Goal: Task Accomplishment & Management: Use online tool/utility

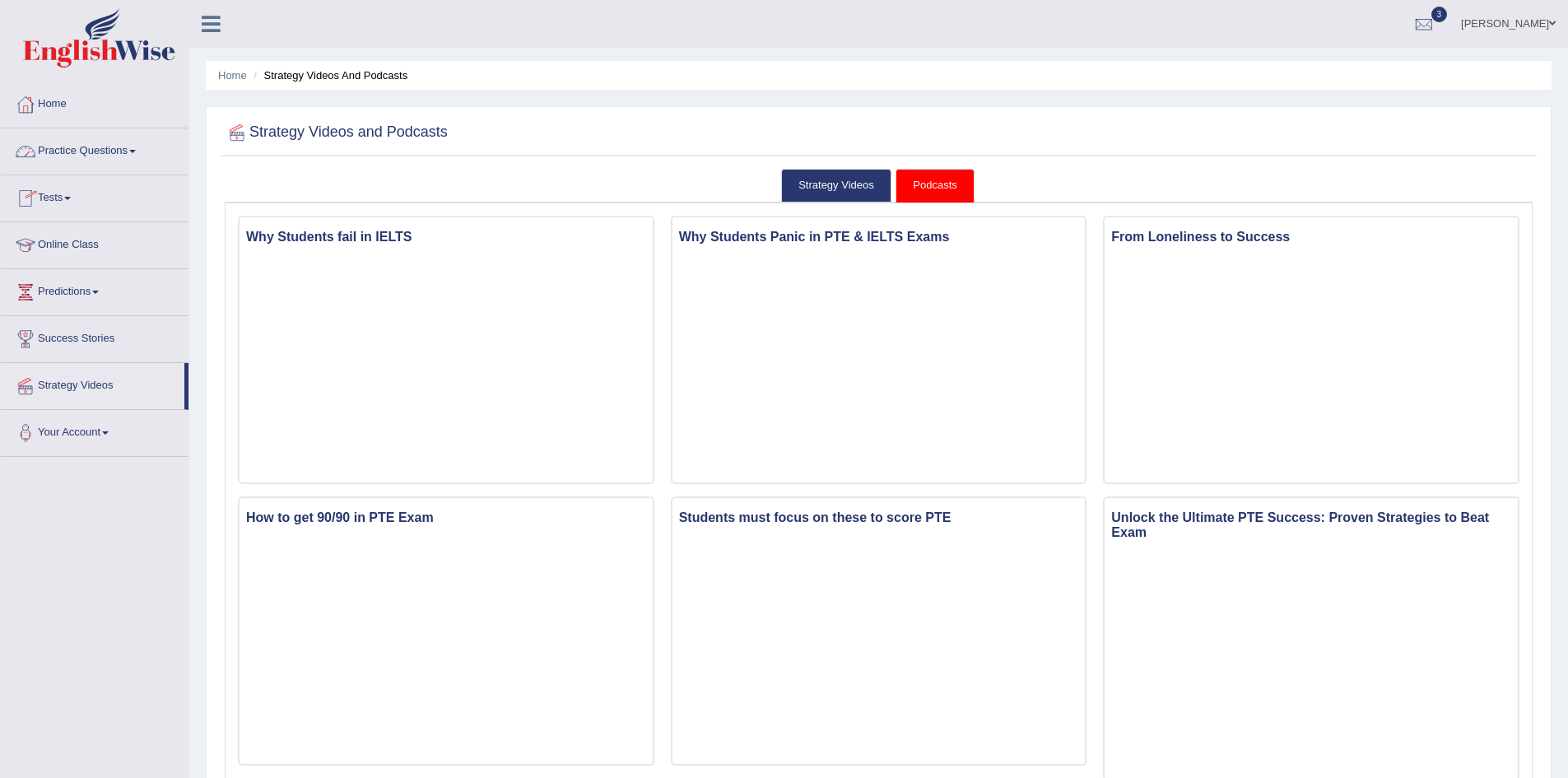
click at [70, 243] on link "Online Class" at bounding box center [95, 242] width 188 height 41
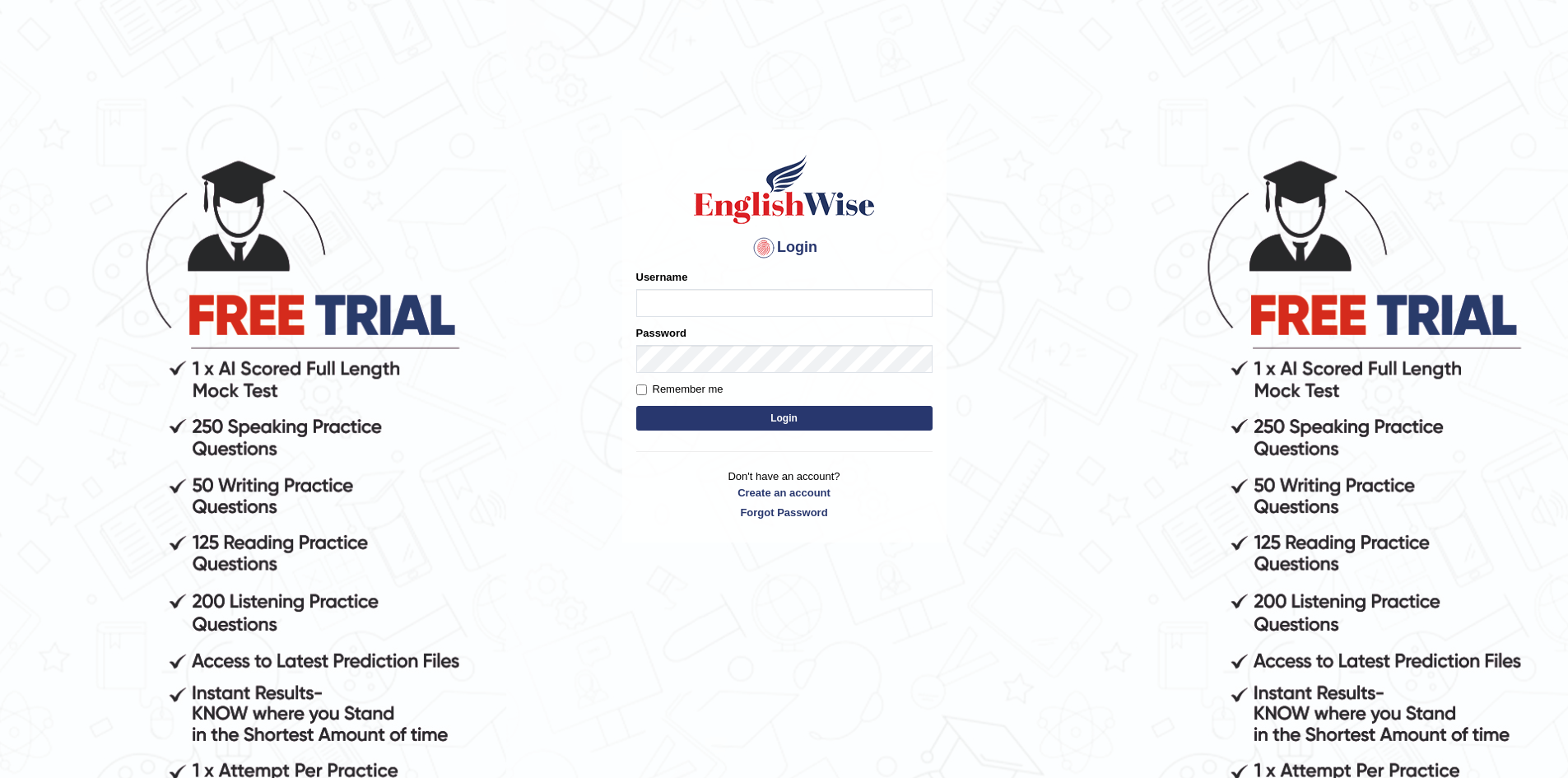
type input "sprajapati"
click at [785, 410] on button "Login" at bounding box center [784, 418] width 297 height 25
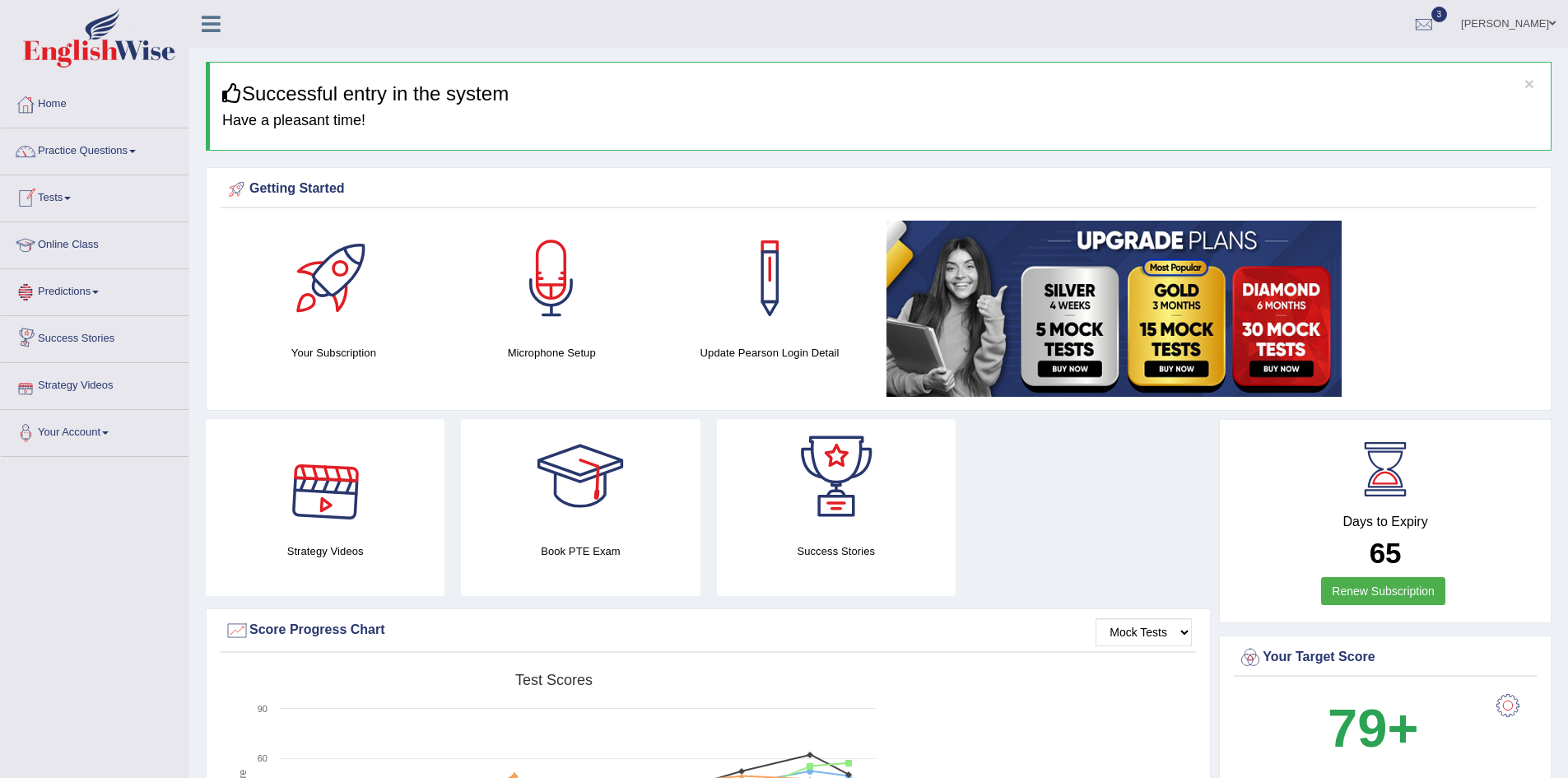
click at [60, 241] on link "Online Class" at bounding box center [95, 242] width 188 height 41
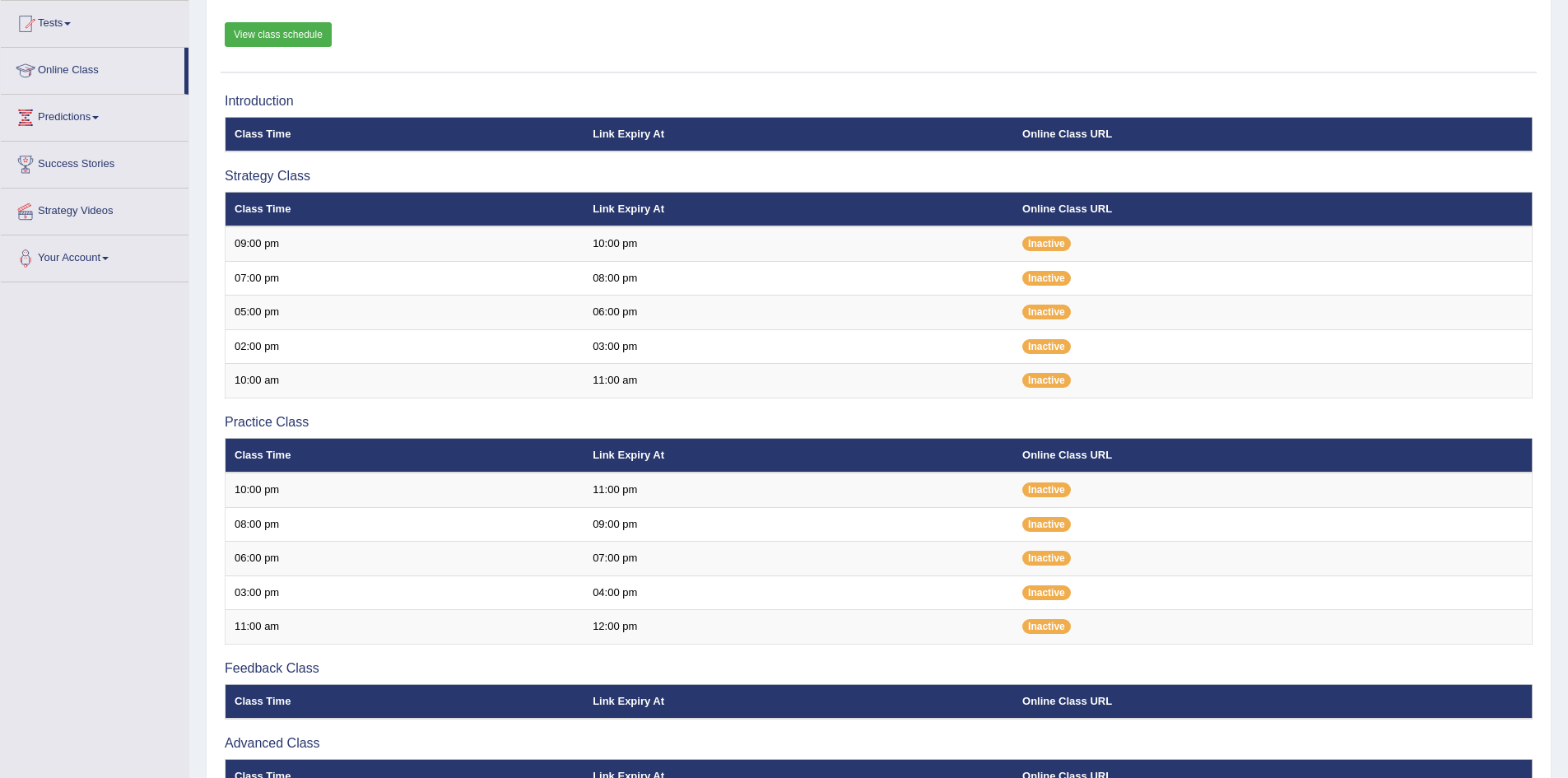
scroll to position [247, 0]
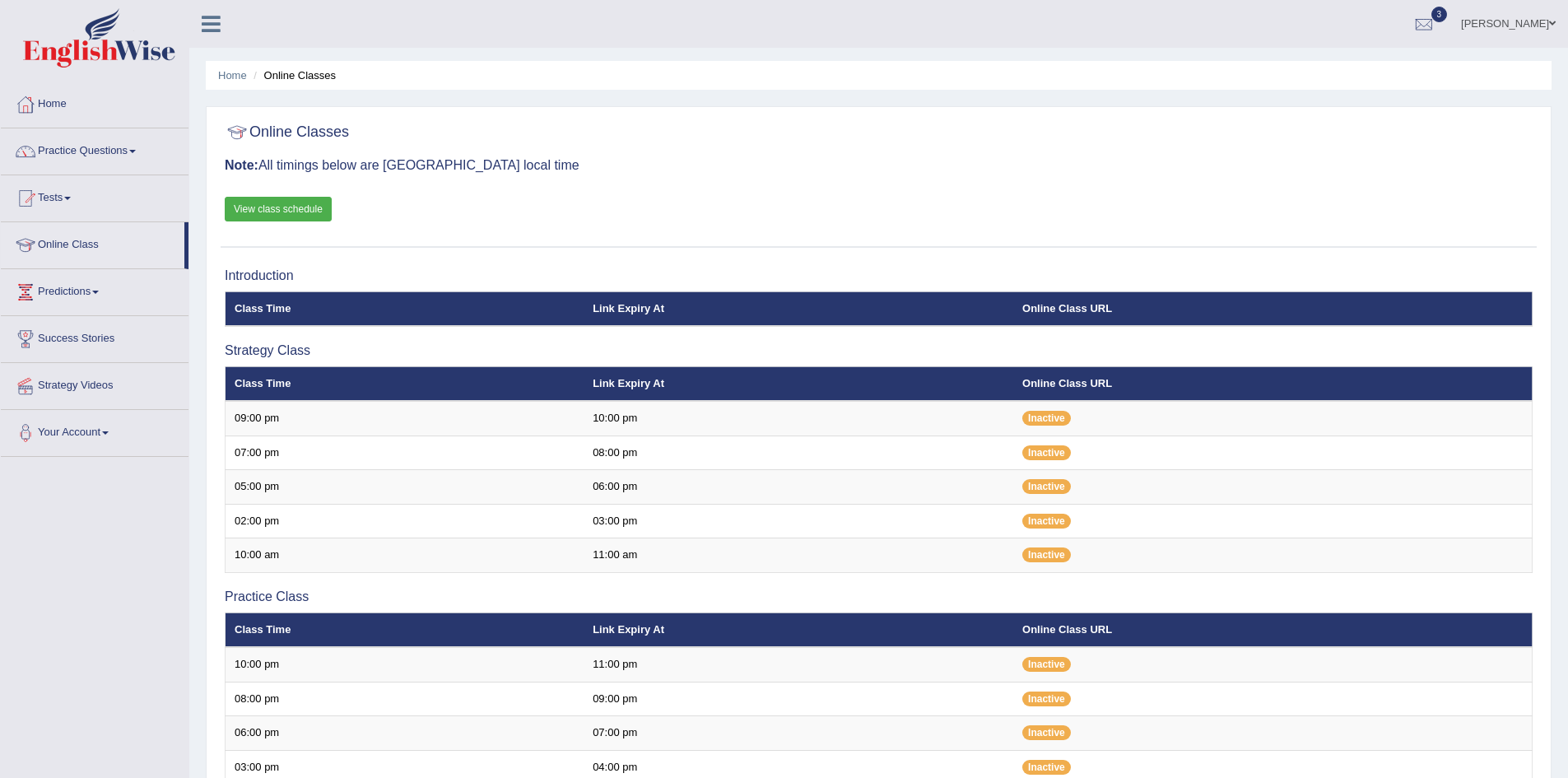
click at [269, 206] on link "View class schedule" at bounding box center [278, 209] width 107 height 25
click at [58, 99] on link "Home" at bounding box center [95, 101] width 188 height 41
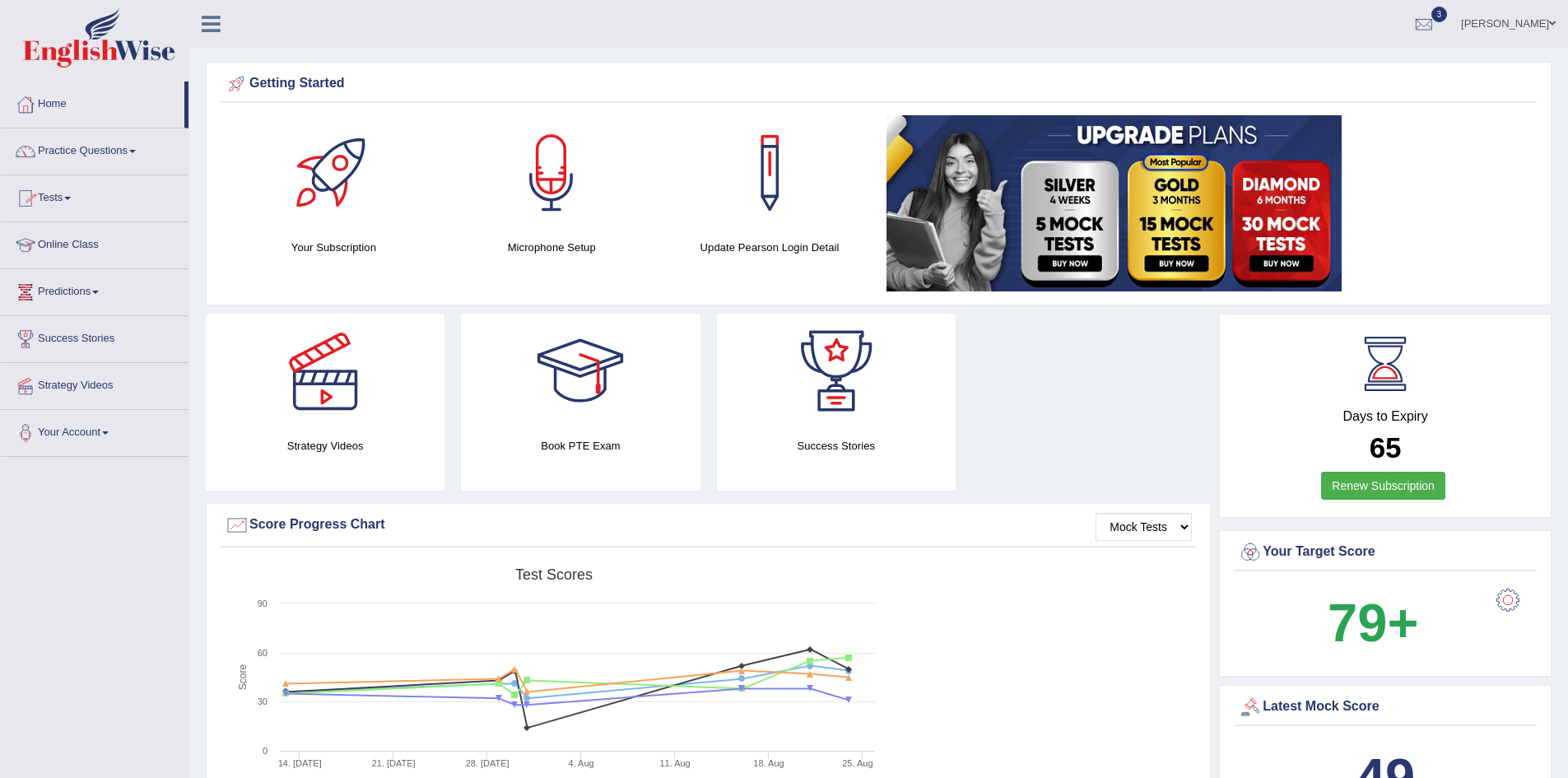
click at [67, 196] on link "Tests" at bounding box center [95, 195] width 188 height 41
click at [69, 265] on link "Take Mock Test" at bounding box center [107, 265] width 154 height 29
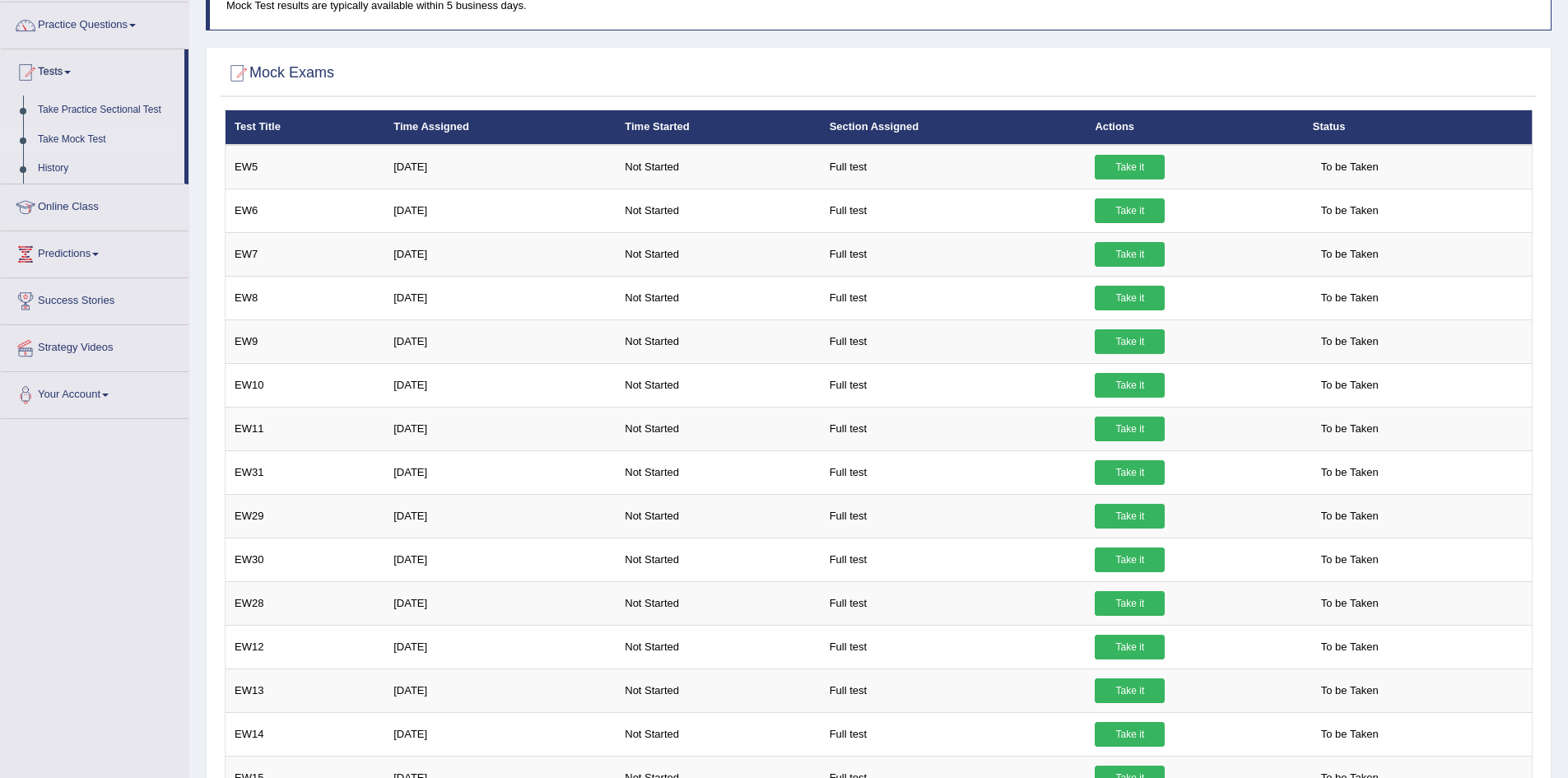
scroll to position [53, 0]
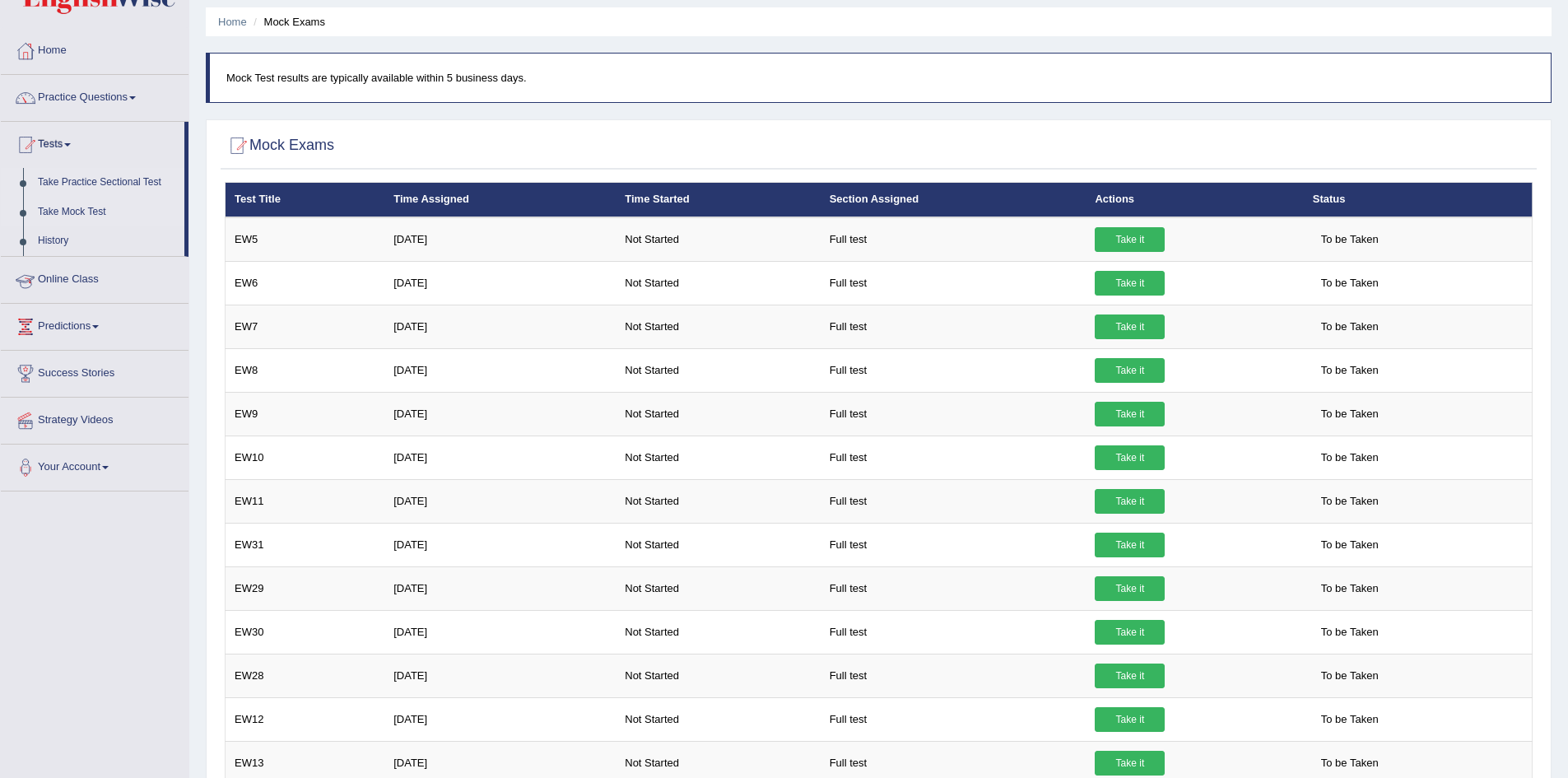
click at [123, 180] on link "Take Practice Sectional Test" at bounding box center [107, 182] width 154 height 29
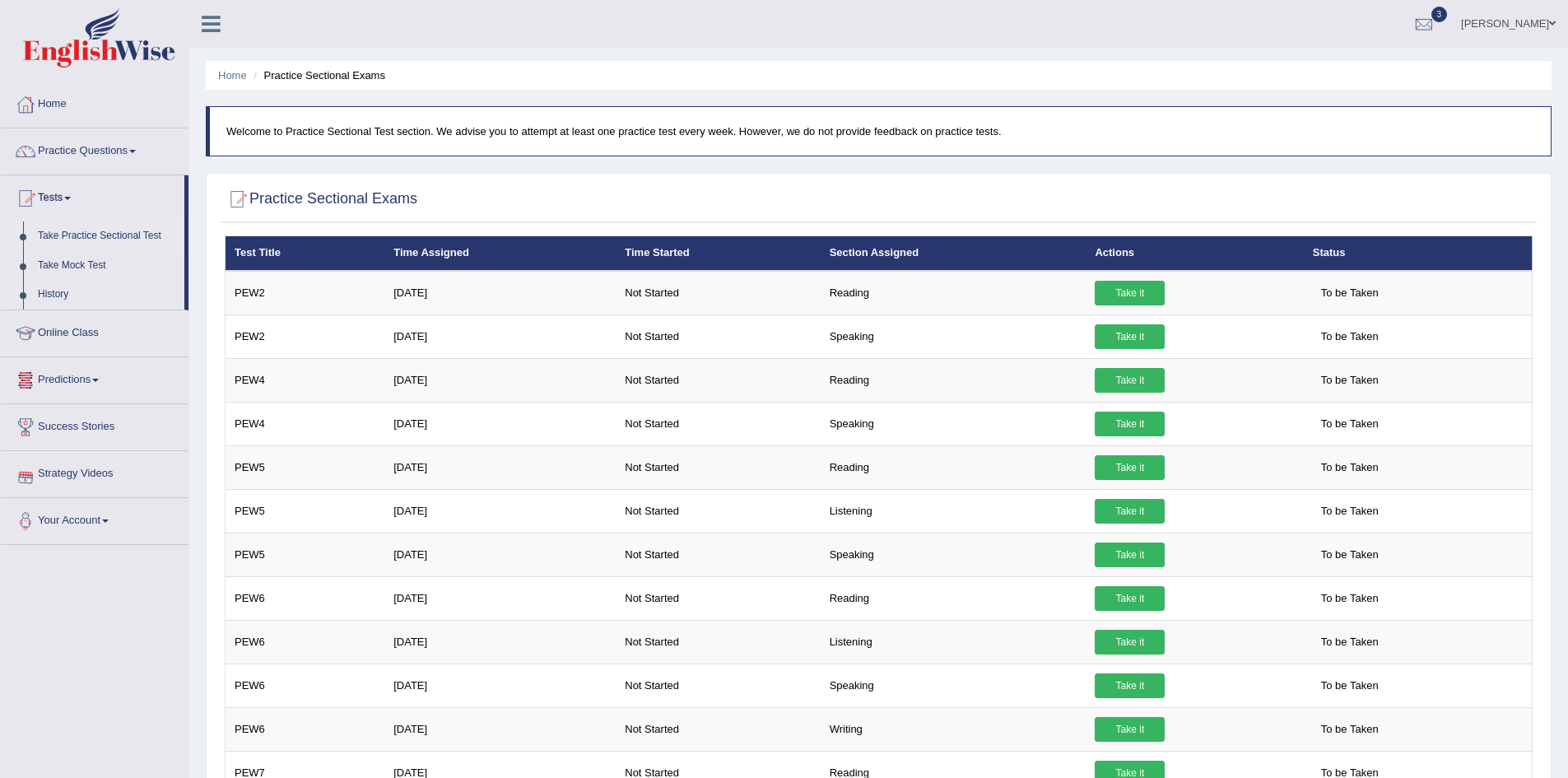
click at [87, 478] on link "Strategy Videos" at bounding box center [95, 471] width 188 height 41
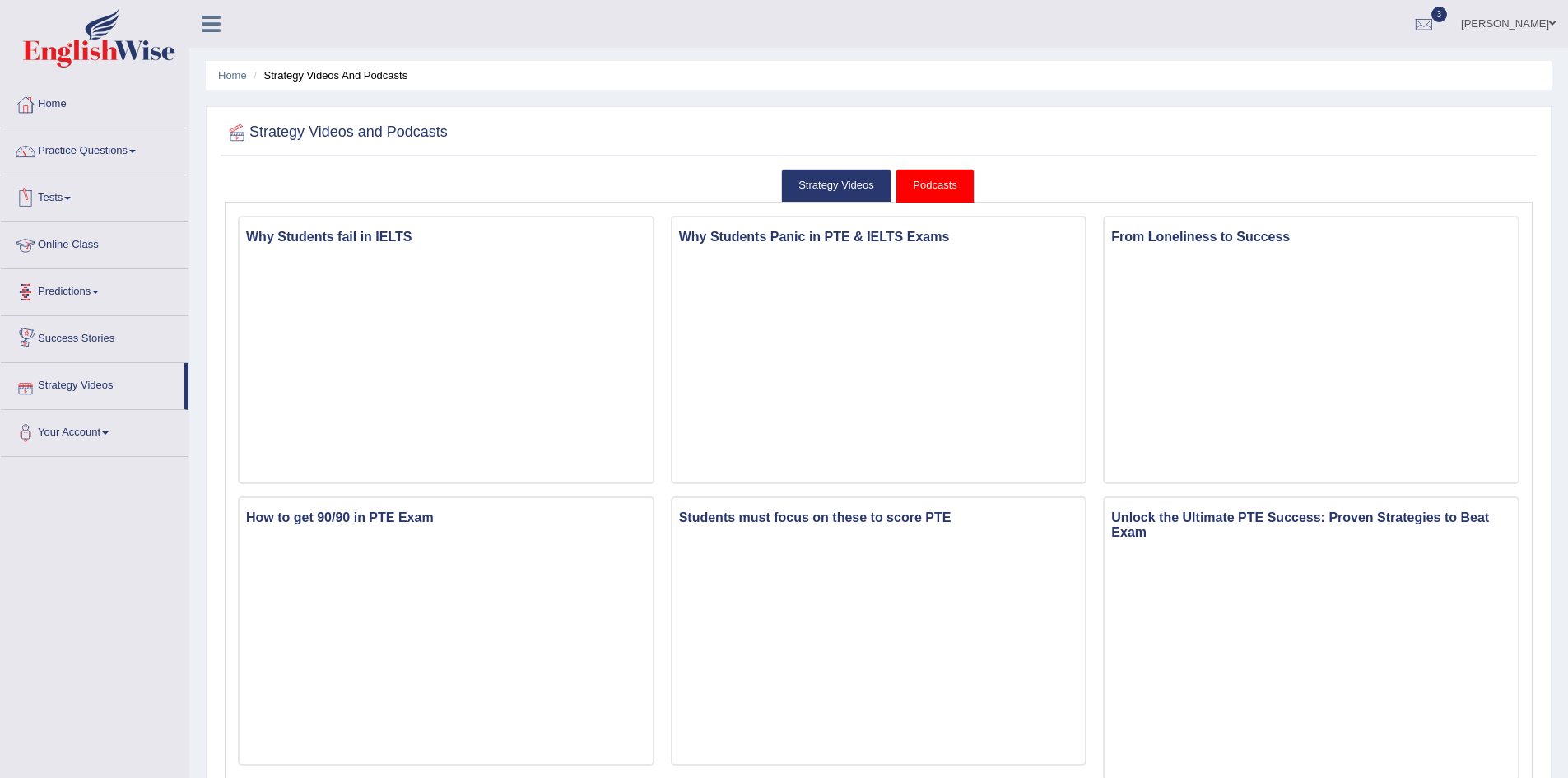
click at [55, 200] on link "Tests" at bounding box center [95, 195] width 188 height 41
click at [89, 234] on link "Take Practice Sectional Test" at bounding box center [107, 236] width 154 height 29
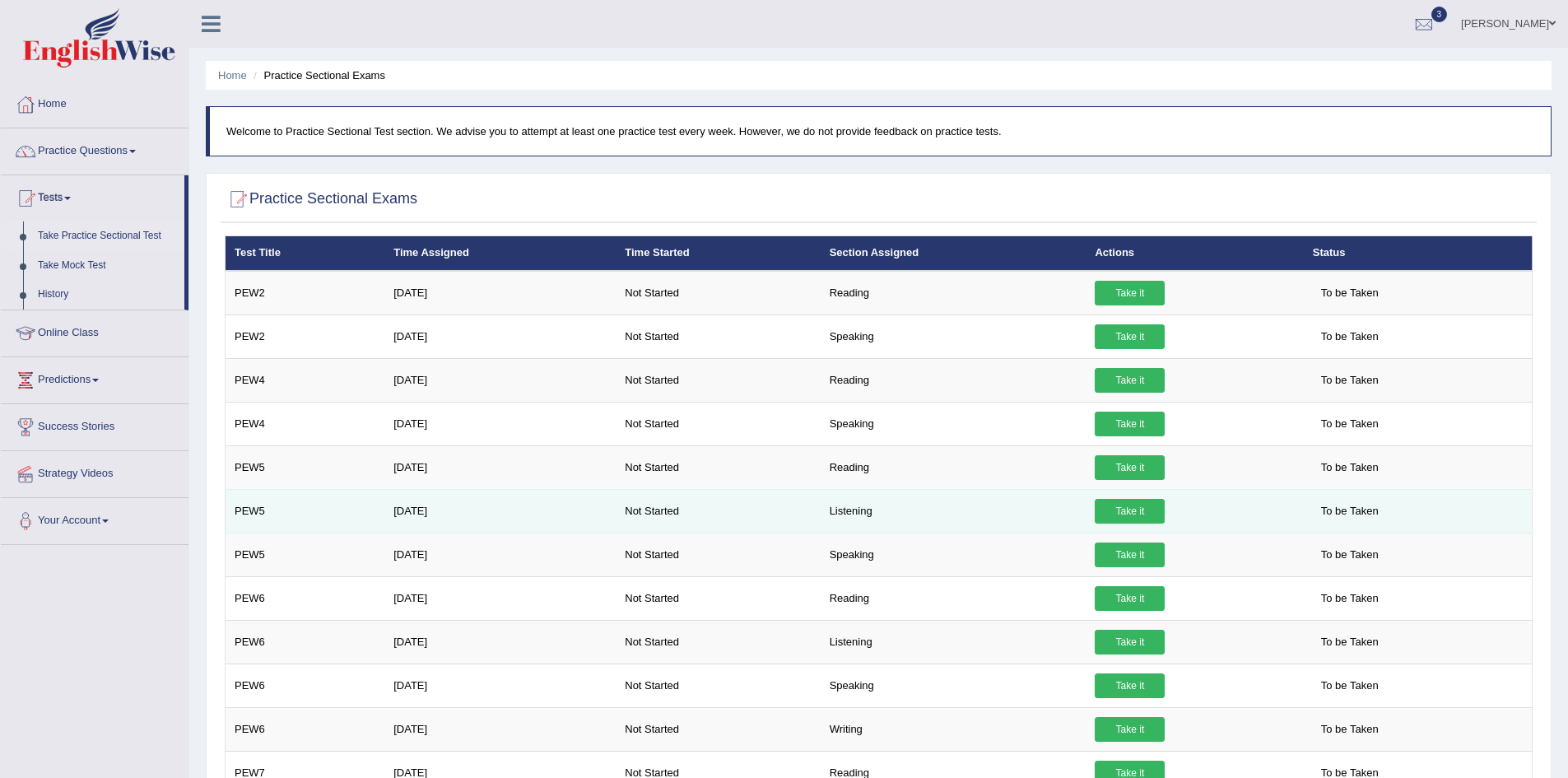
click at [1123, 516] on link "Take it" at bounding box center [1130, 511] width 70 height 25
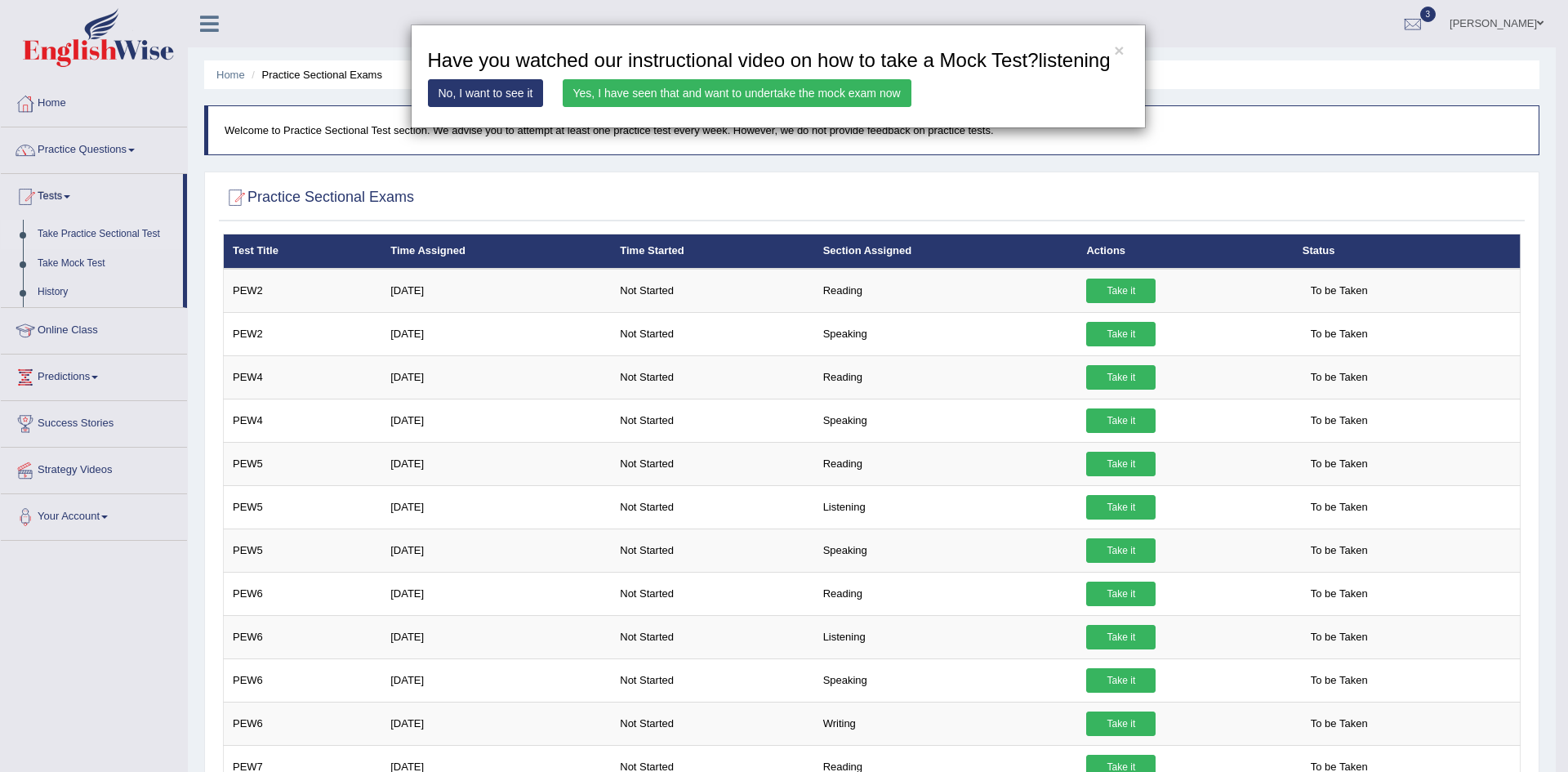
click at [830, 107] on link "Yes, I have seen that and want to undertake the mock exam now" at bounding box center [736, 93] width 349 height 28
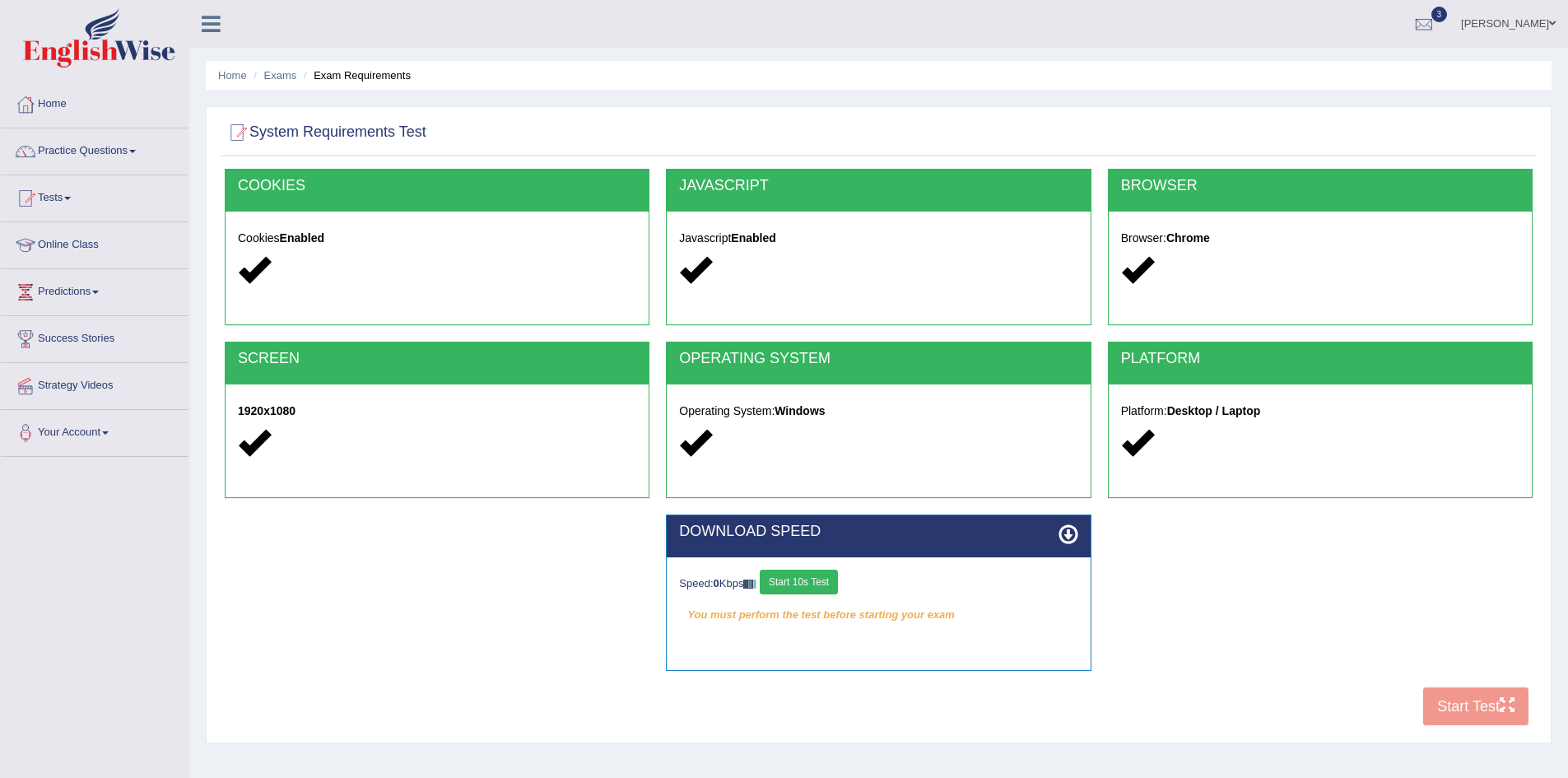
click at [822, 580] on button "Start 10s Test" at bounding box center [799, 582] width 78 height 25
click at [1467, 708] on button "Start Test" at bounding box center [1475, 706] width 105 height 38
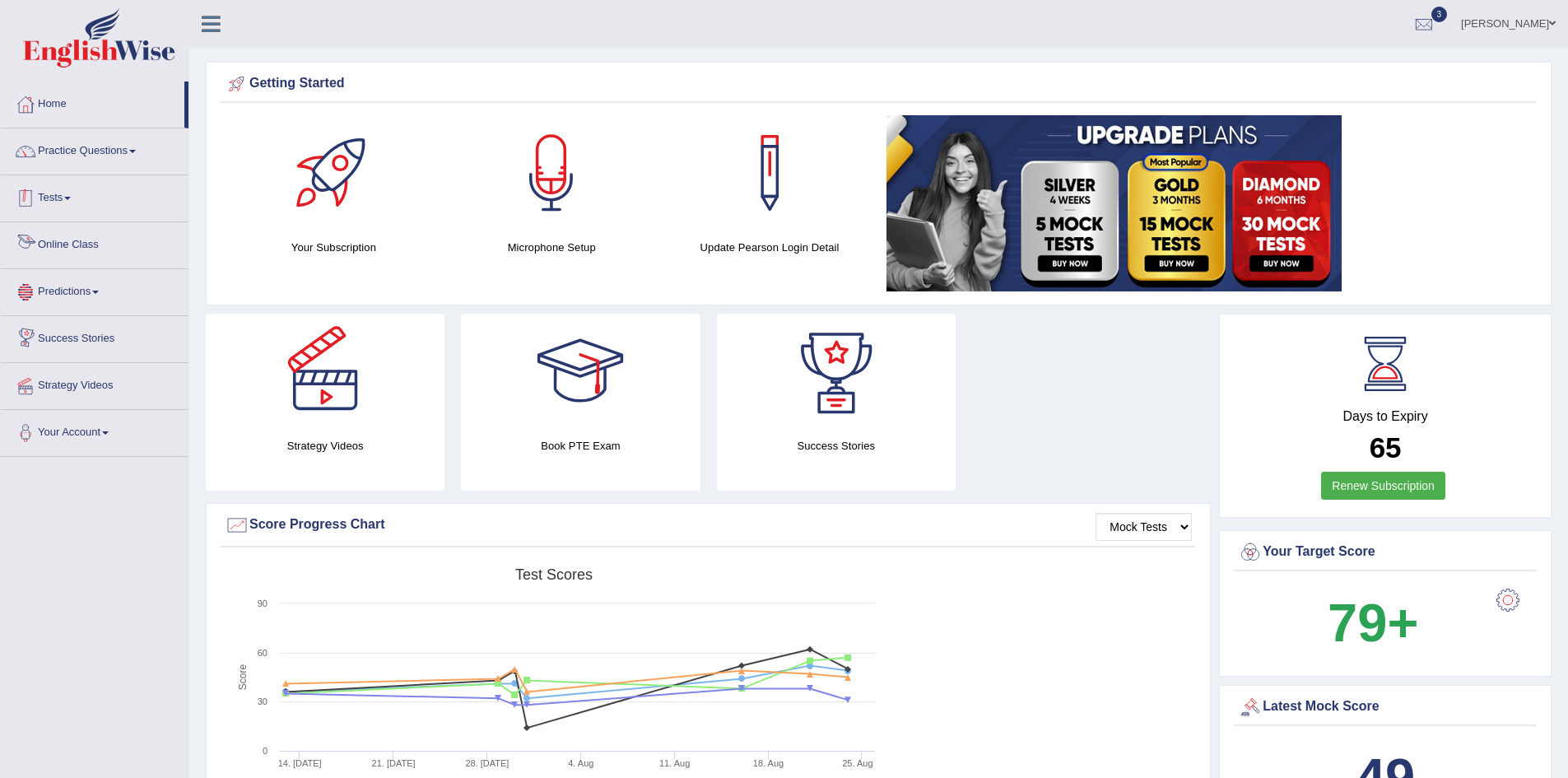
click at [53, 199] on link "Tests" at bounding box center [95, 195] width 188 height 41
click at [56, 263] on link "Take Mock Test" at bounding box center [107, 265] width 154 height 29
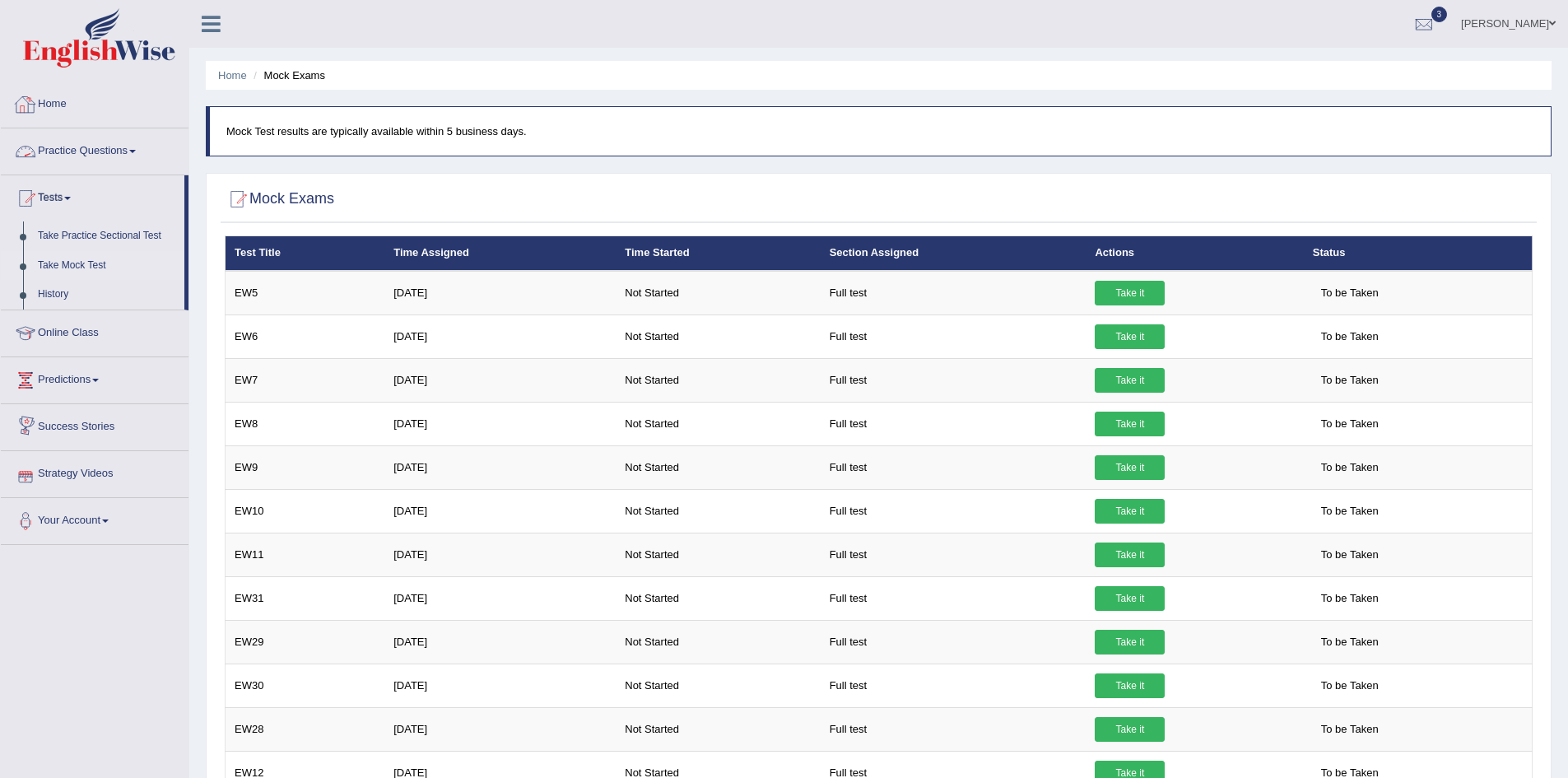
click at [52, 100] on link "Home" at bounding box center [95, 101] width 188 height 41
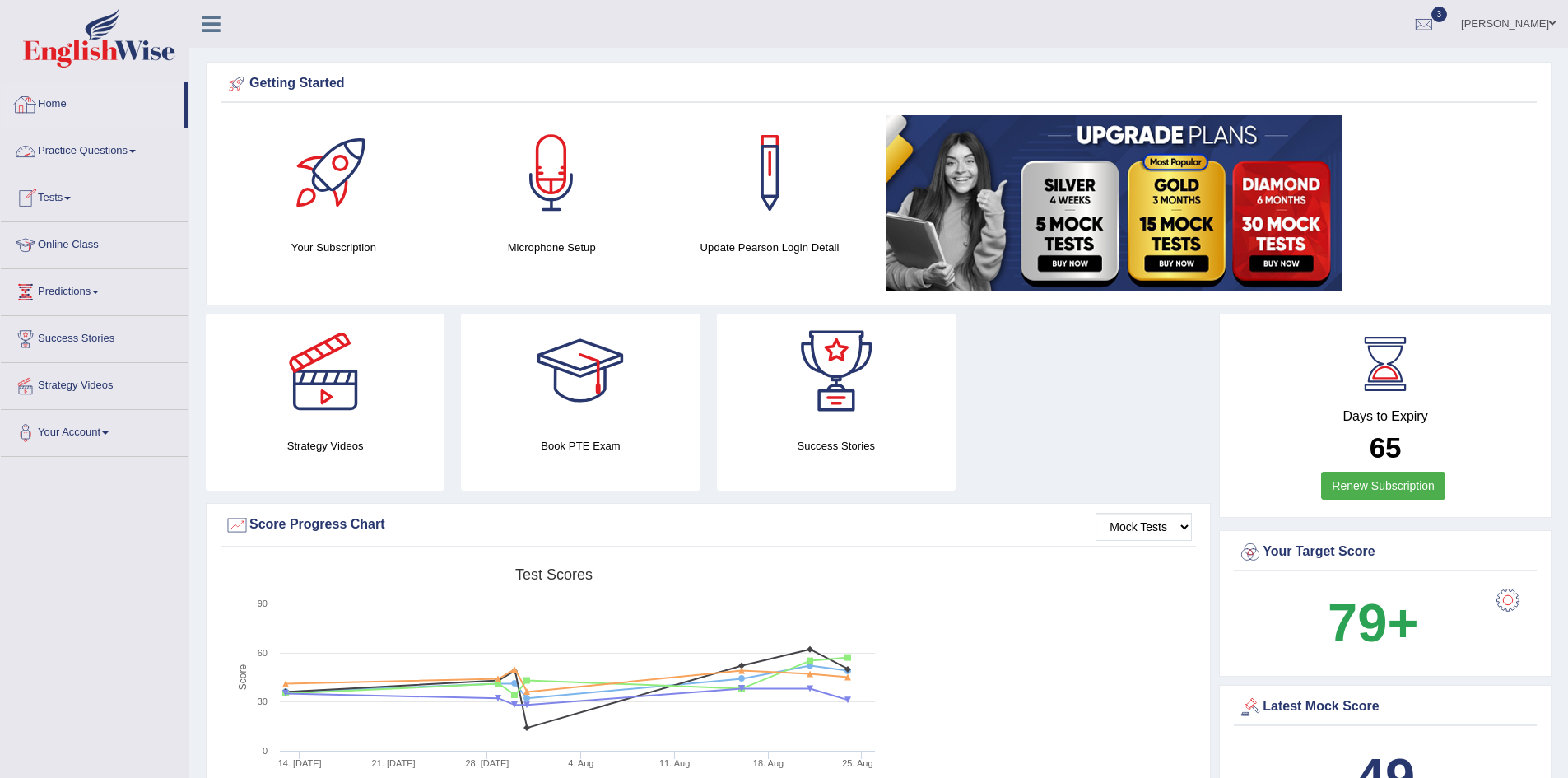
click at [61, 93] on link "Home" at bounding box center [93, 101] width 184 height 41
click at [64, 201] on link "Tests" at bounding box center [95, 195] width 188 height 41
click at [46, 285] on link "History" at bounding box center [107, 294] width 154 height 29
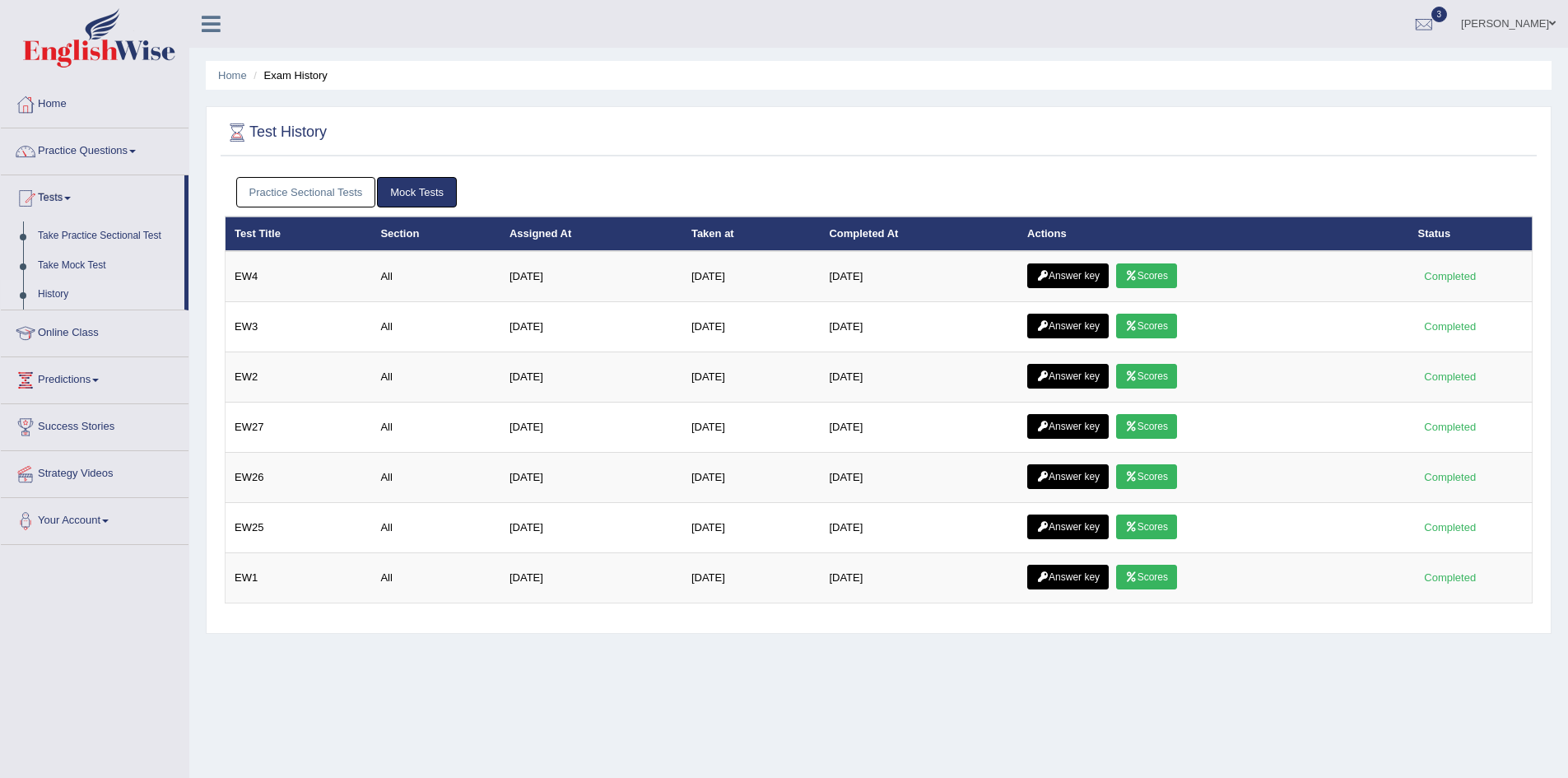
click at [46, 103] on link "Home" at bounding box center [95, 101] width 188 height 41
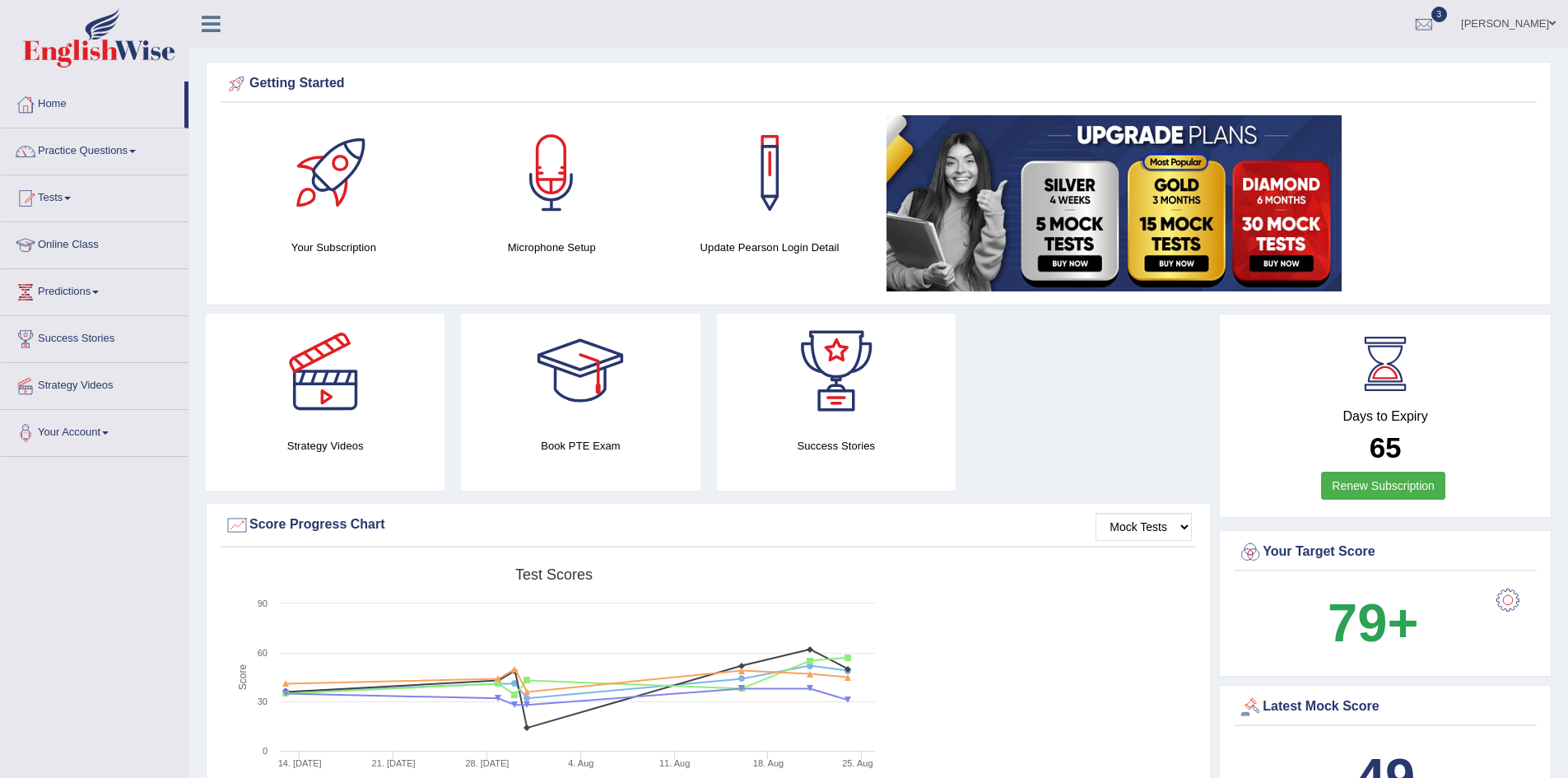
click at [72, 192] on link "Tests" at bounding box center [95, 195] width 188 height 41
click at [74, 228] on link "Take Practice Sectional Test" at bounding box center [107, 236] width 154 height 29
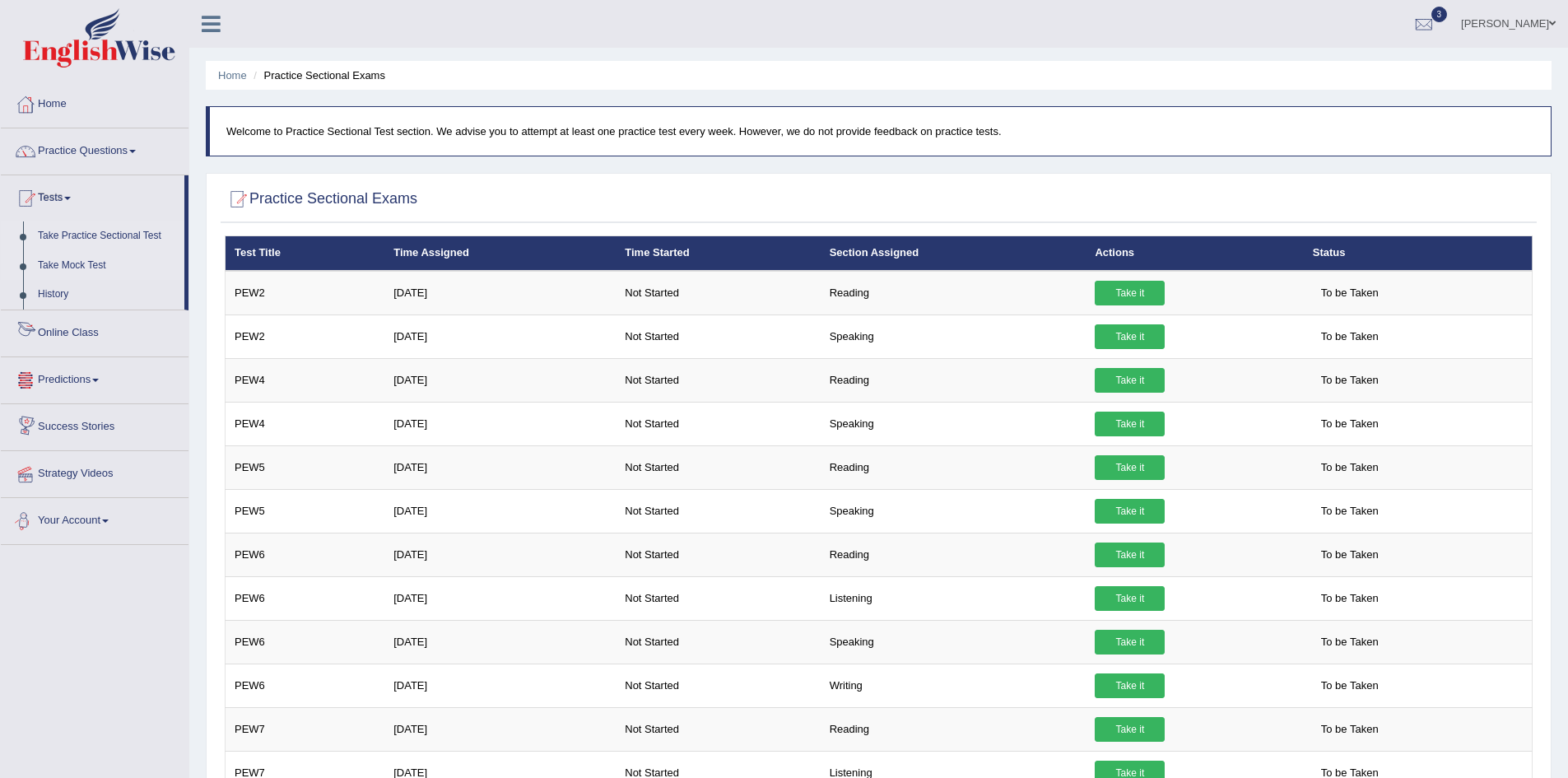
click at [87, 262] on link "Take Mock Test" at bounding box center [107, 265] width 154 height 29
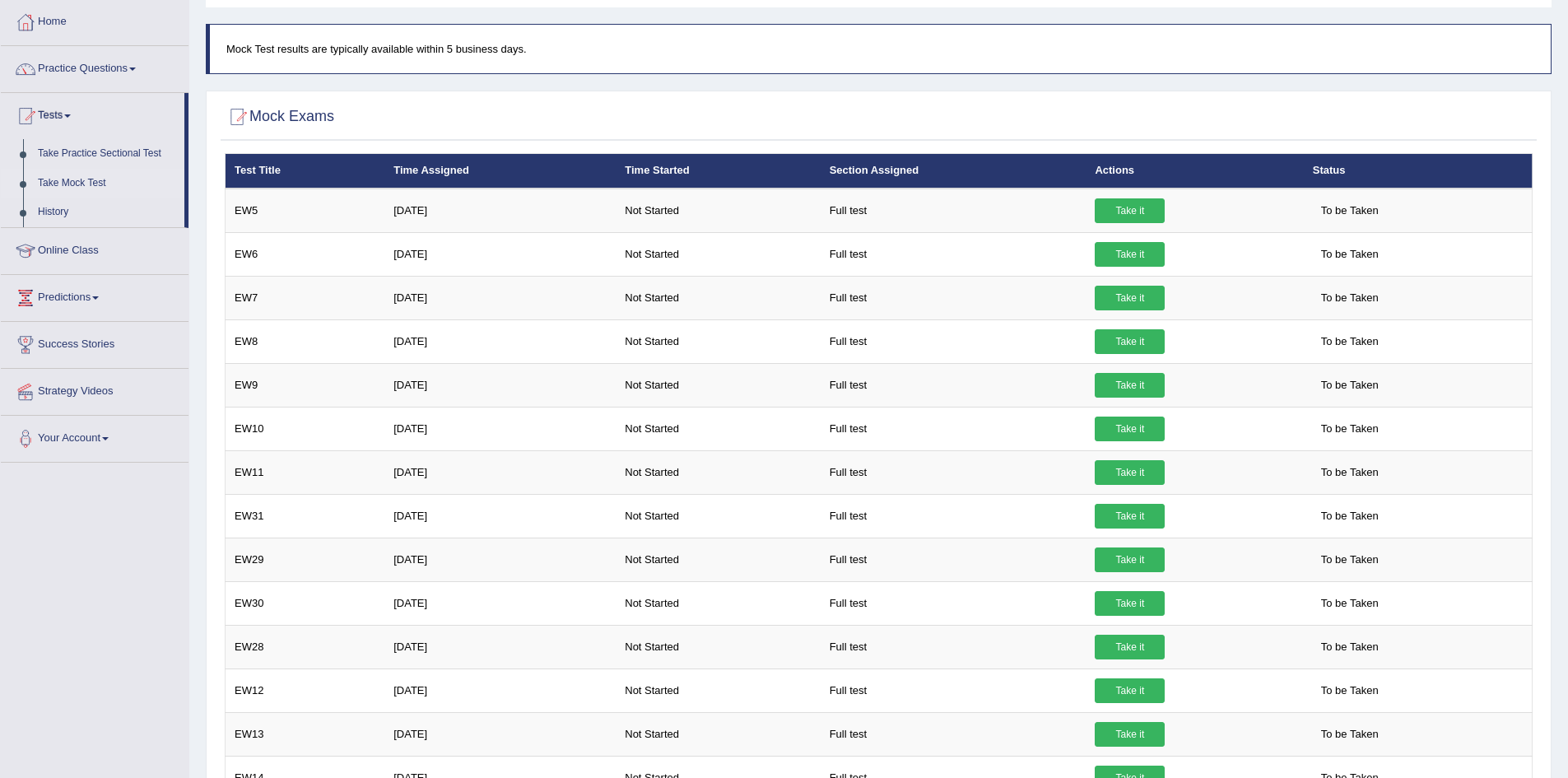
scroll to position [53, 0]
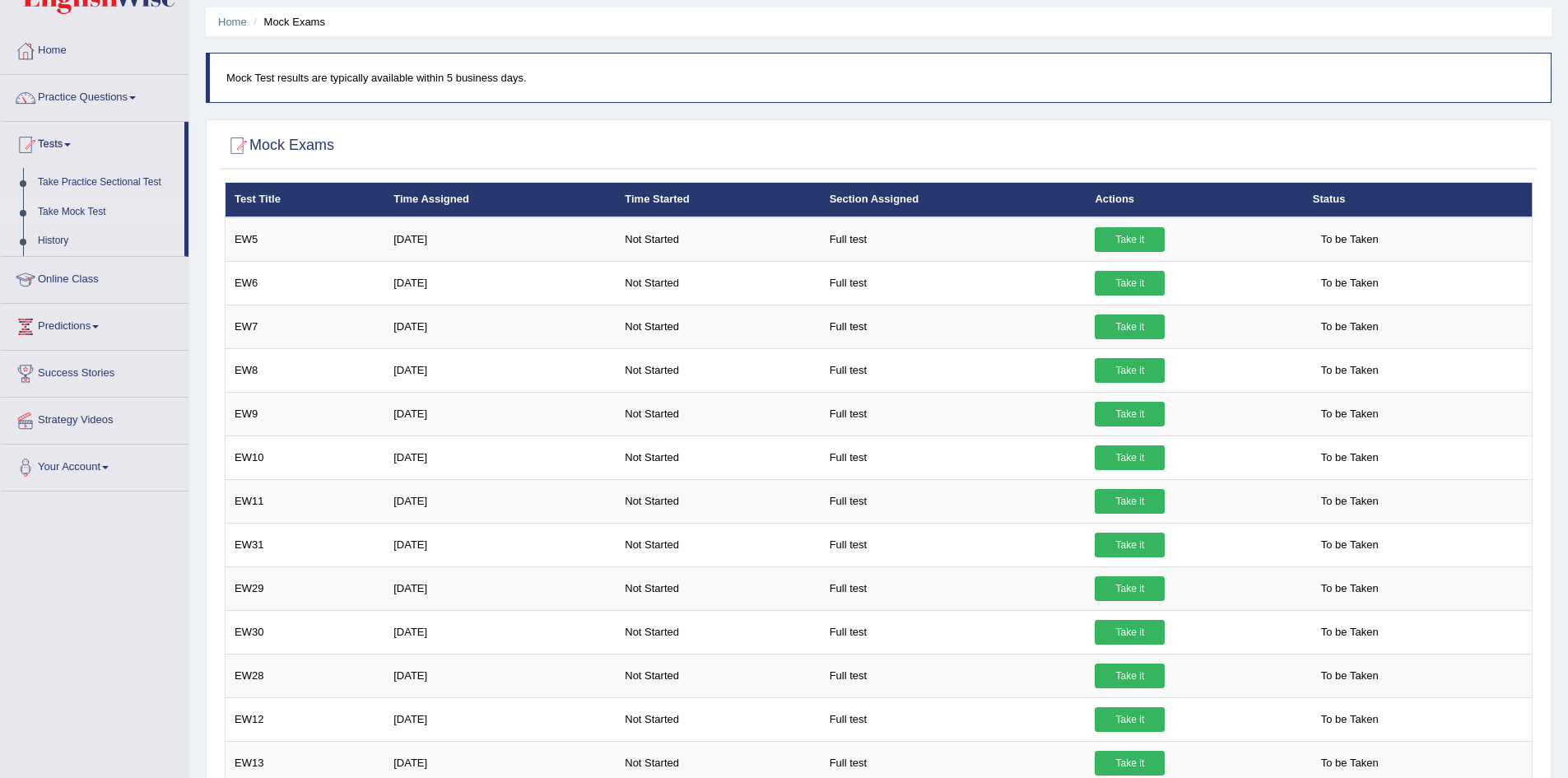
click at [738, 14] on ul "Home Mock Exams" at bounding box center [879, 22] width 1346 height 28
click at [48, 242] on link "History" at bounding box center [107, 241] width 154 height 29
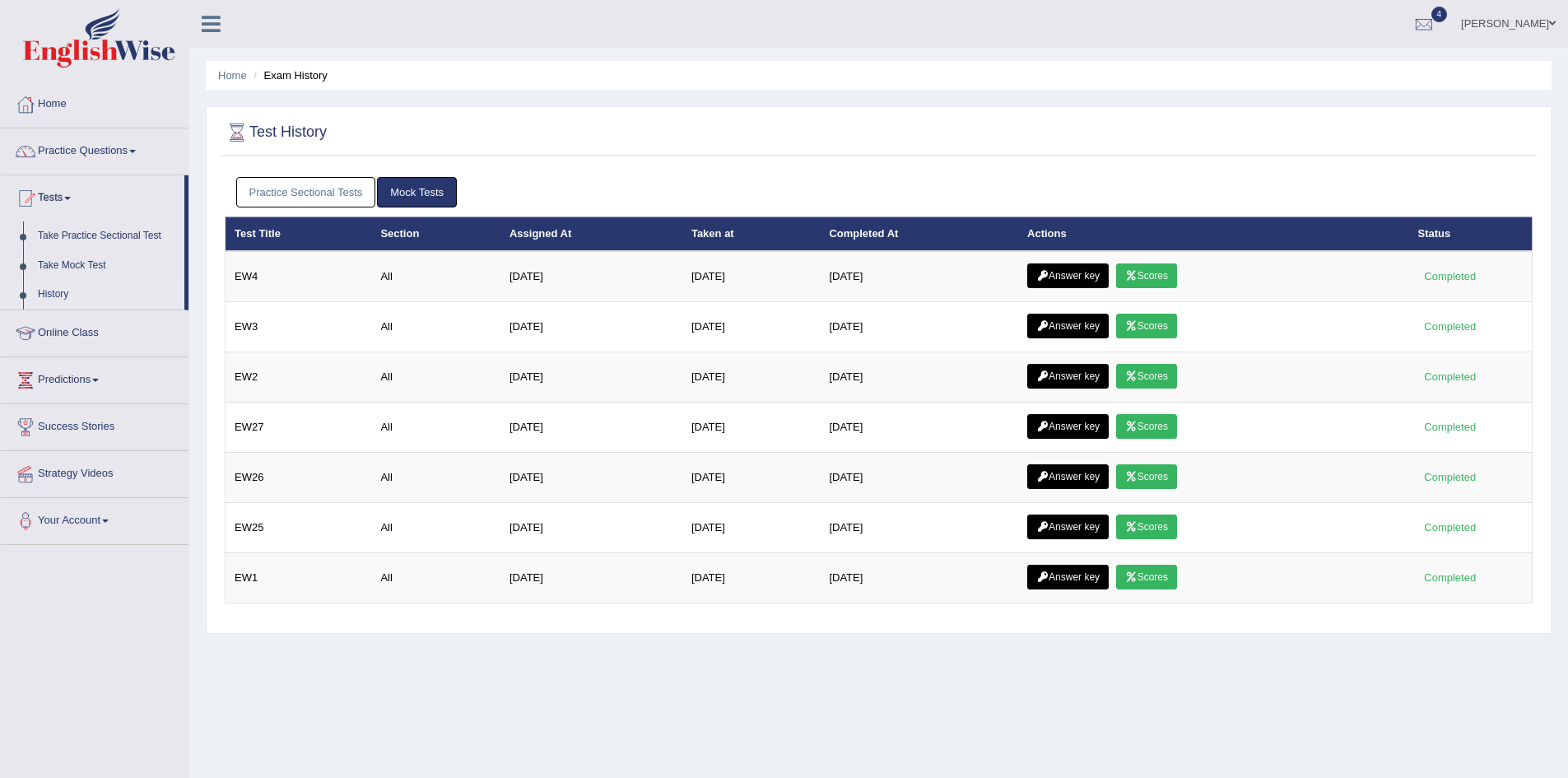
click at [337, 199] on link "Practice Sectional Tests" at bounding box center [306, 192] width 140 height 30
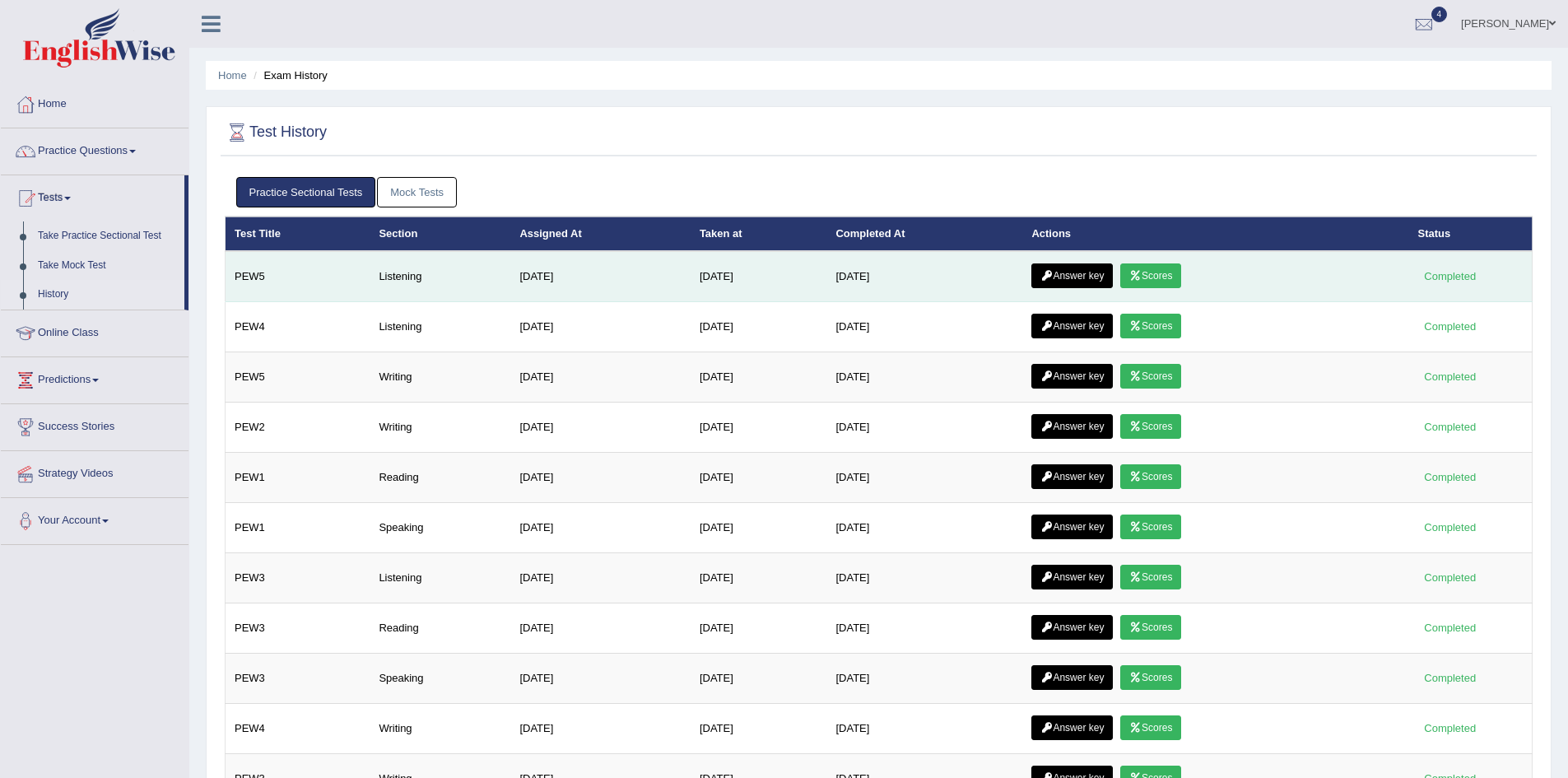
click at [1168, 276] on link "Scores" at bounding box center [1151, 276] width 61 height 25
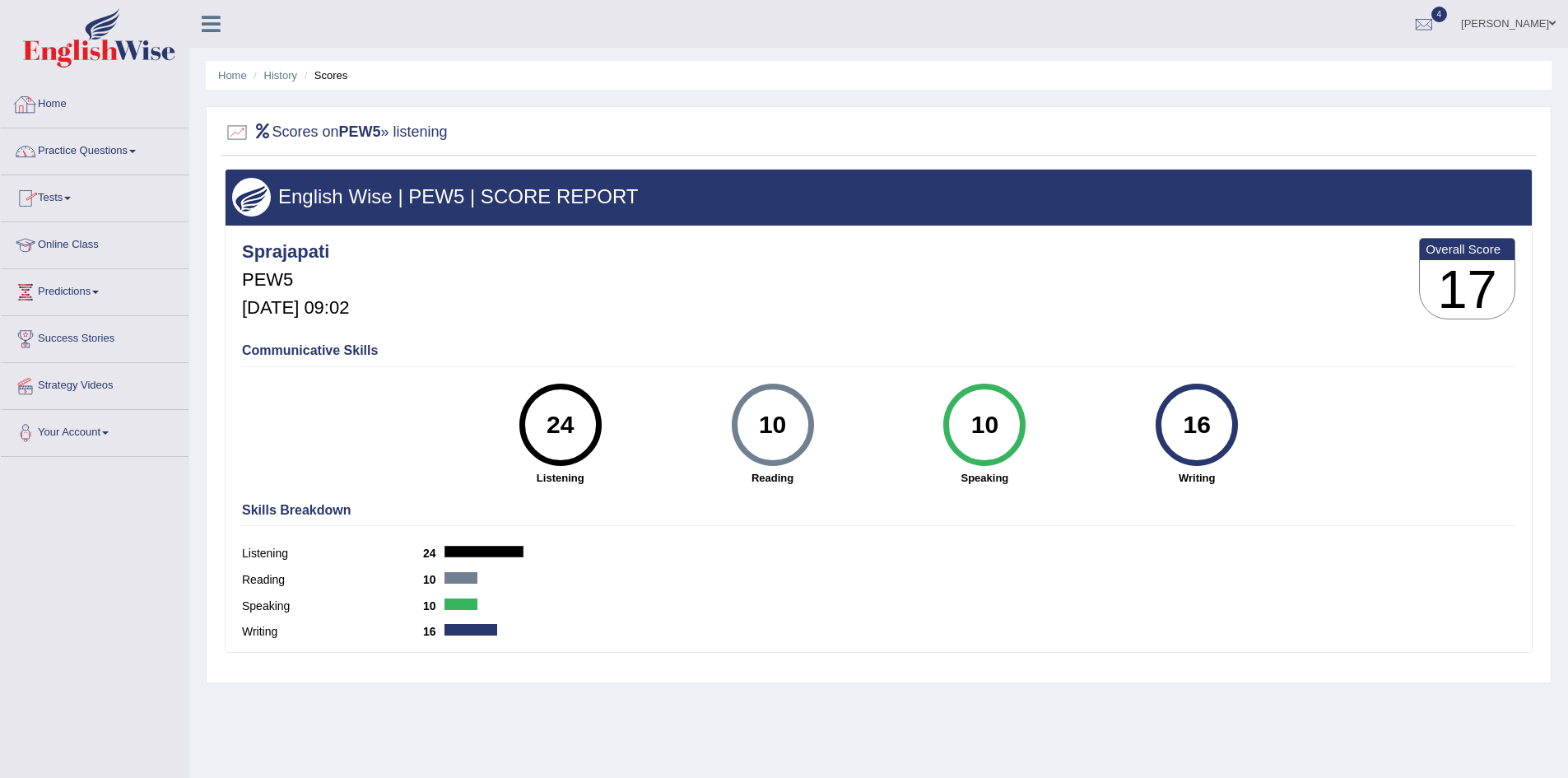
click at [53, 100] on link "Home" at bounding box center [95, 101] width 188 height 41
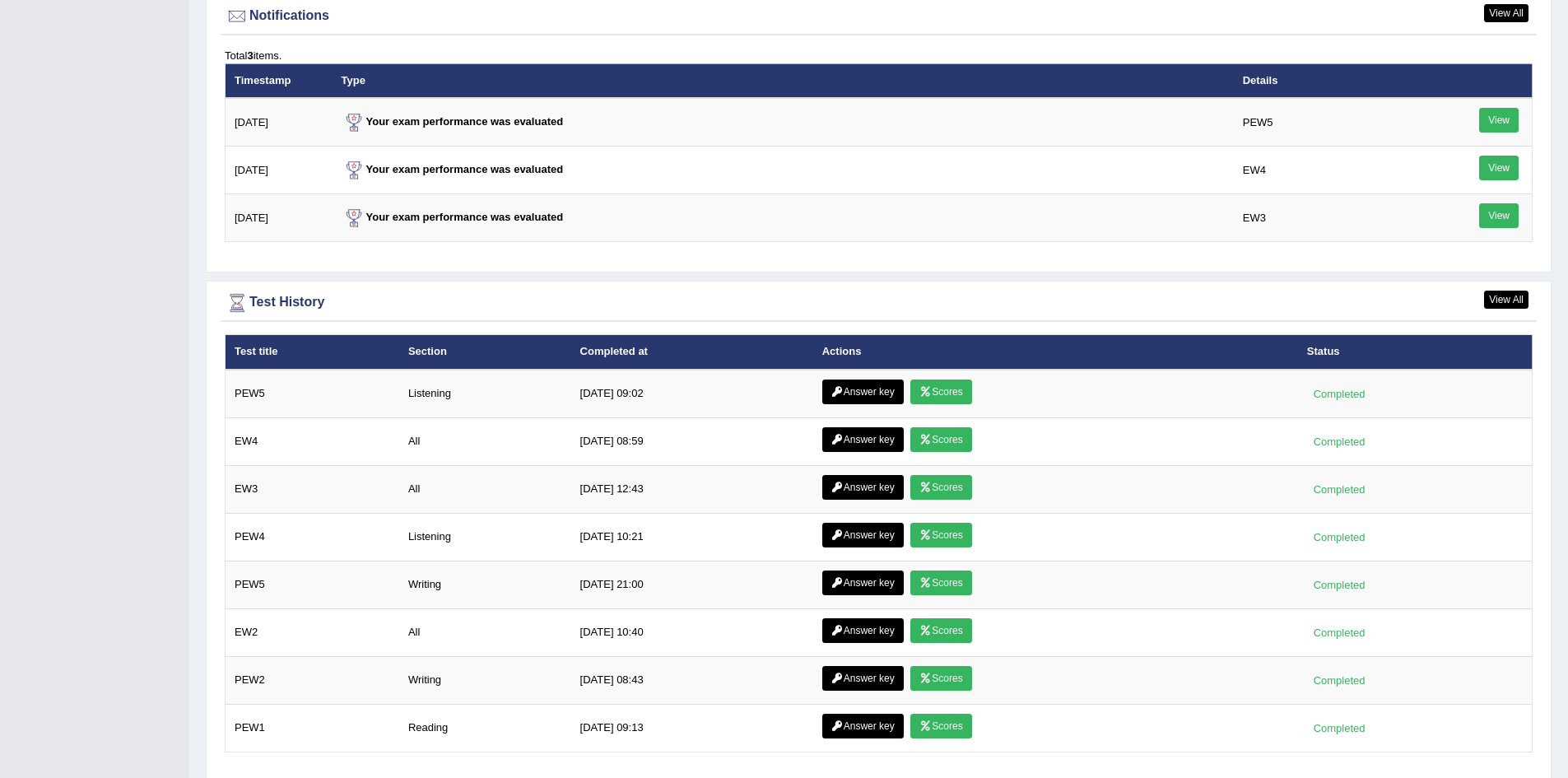
scroll to position [2079, 0]
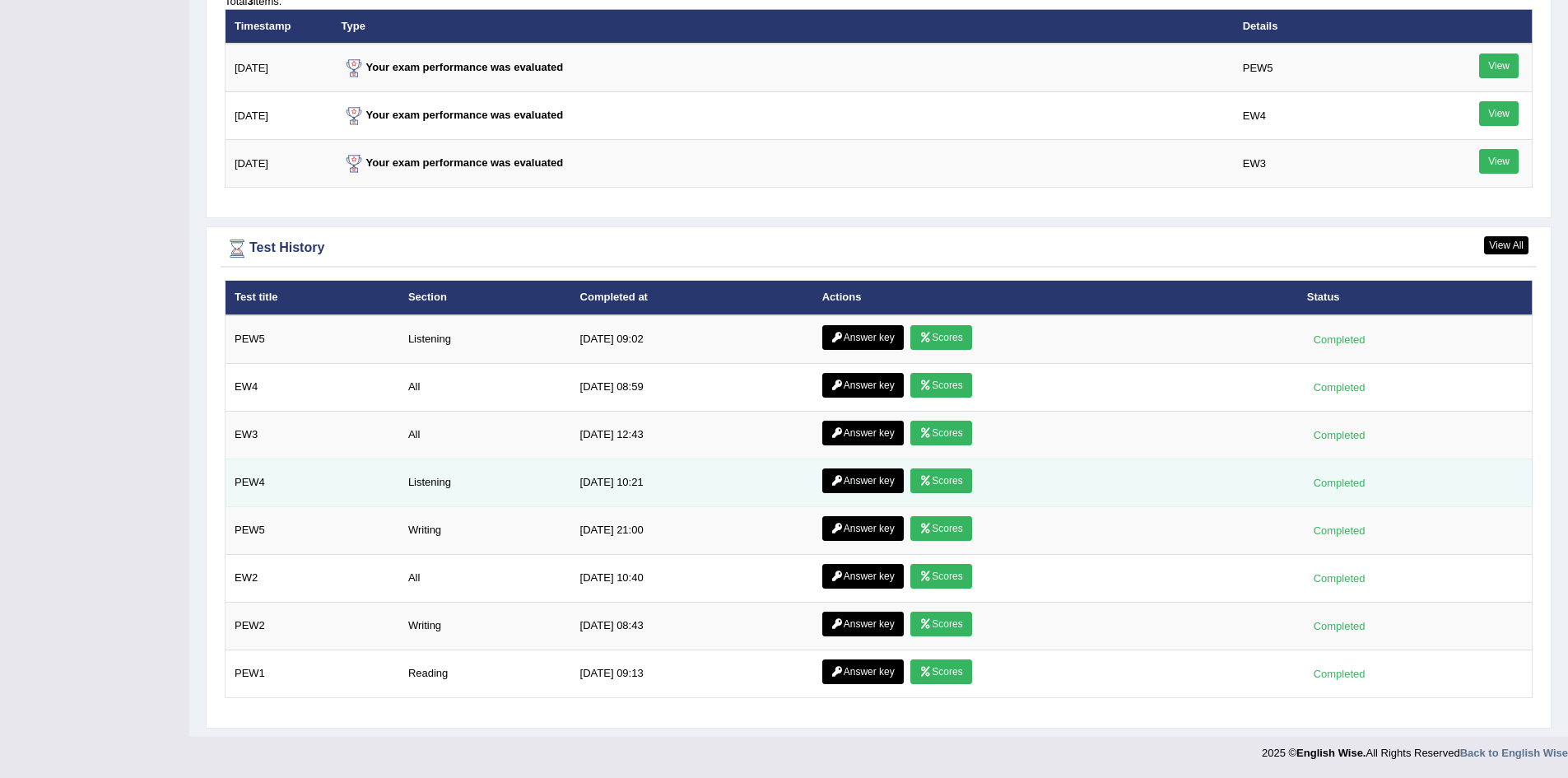
click at [934, 476] on link "Scores" at bounding box center [940, 480] width 61 height 25
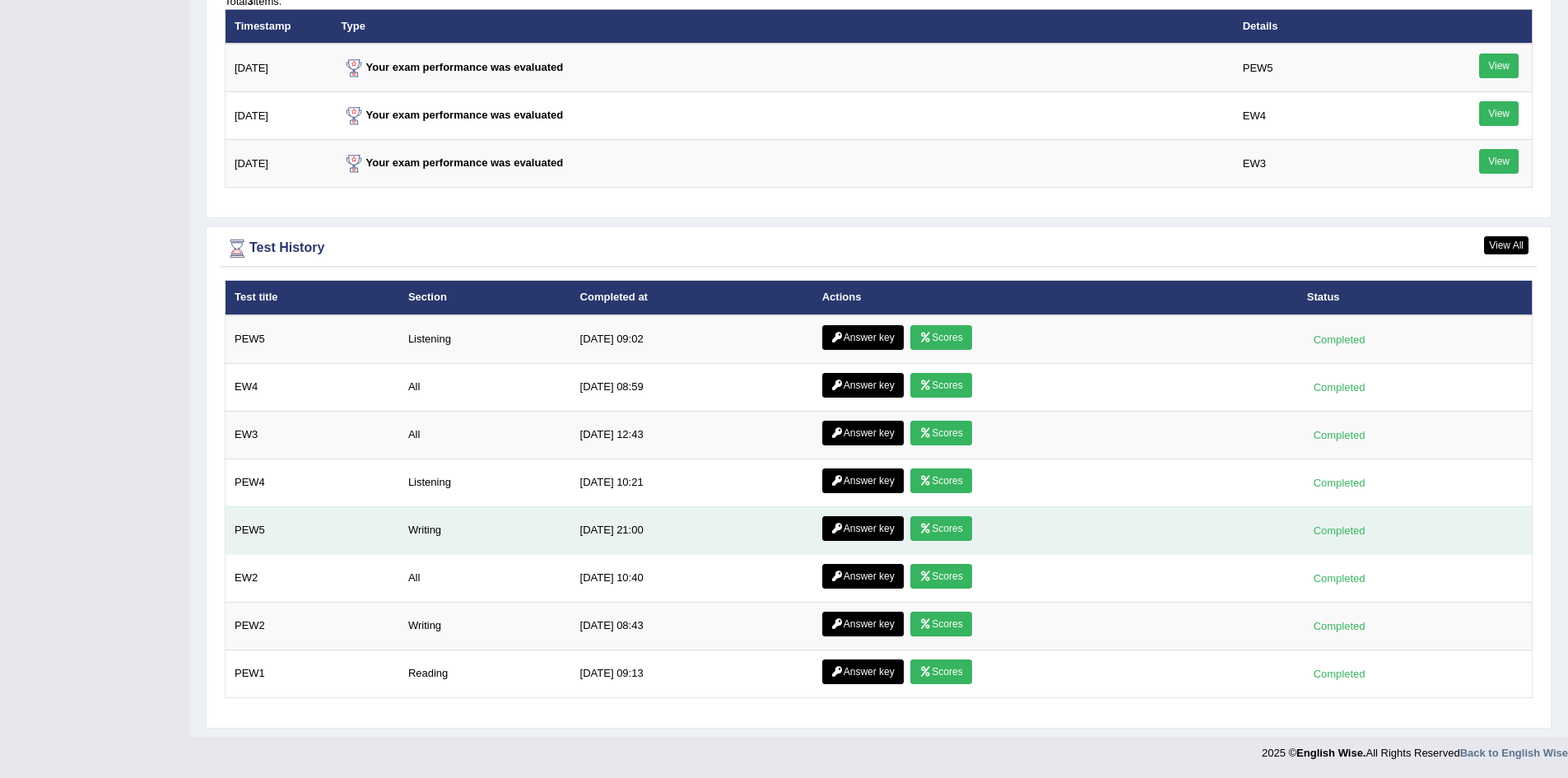
click at [942, 531] on link "Scores" at bounding box center [940, 528] width 61 height 25
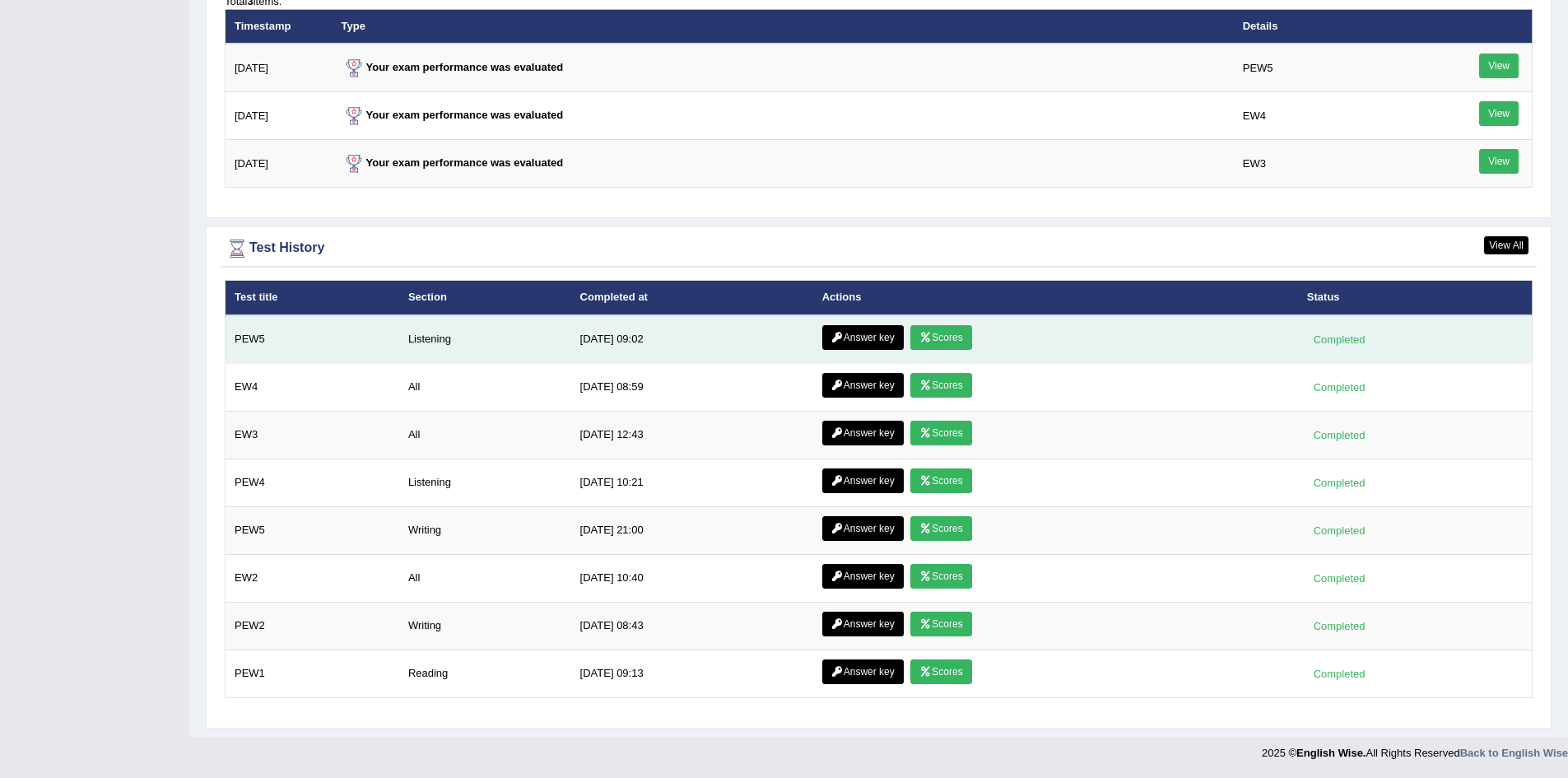
click at [866, 332] on link "Answer key" at bounding box center [864, 337] width 82 height 25
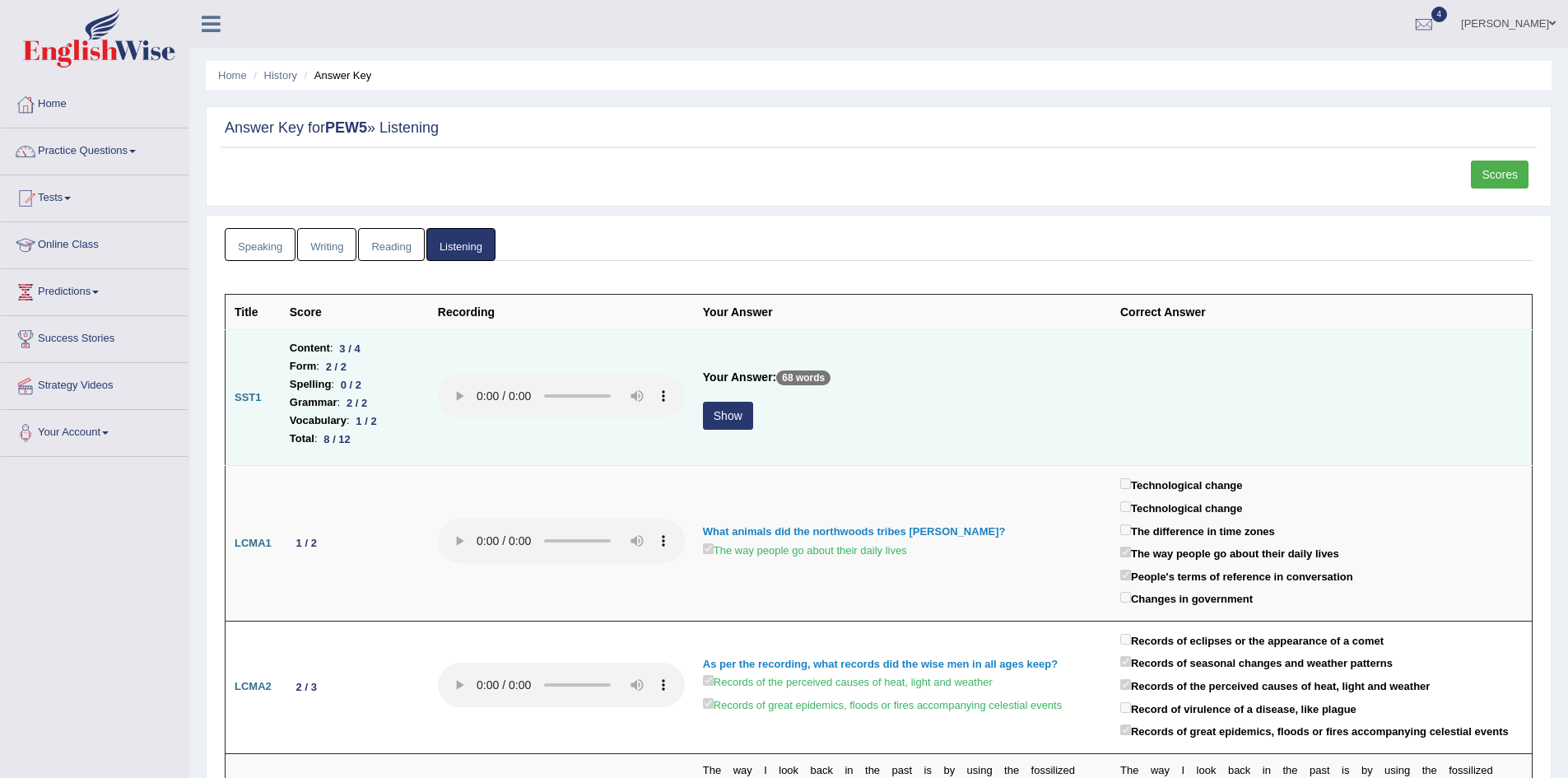
click at [723, 422] on button "Show" at bounding box center [728, 416] width 50 height 28
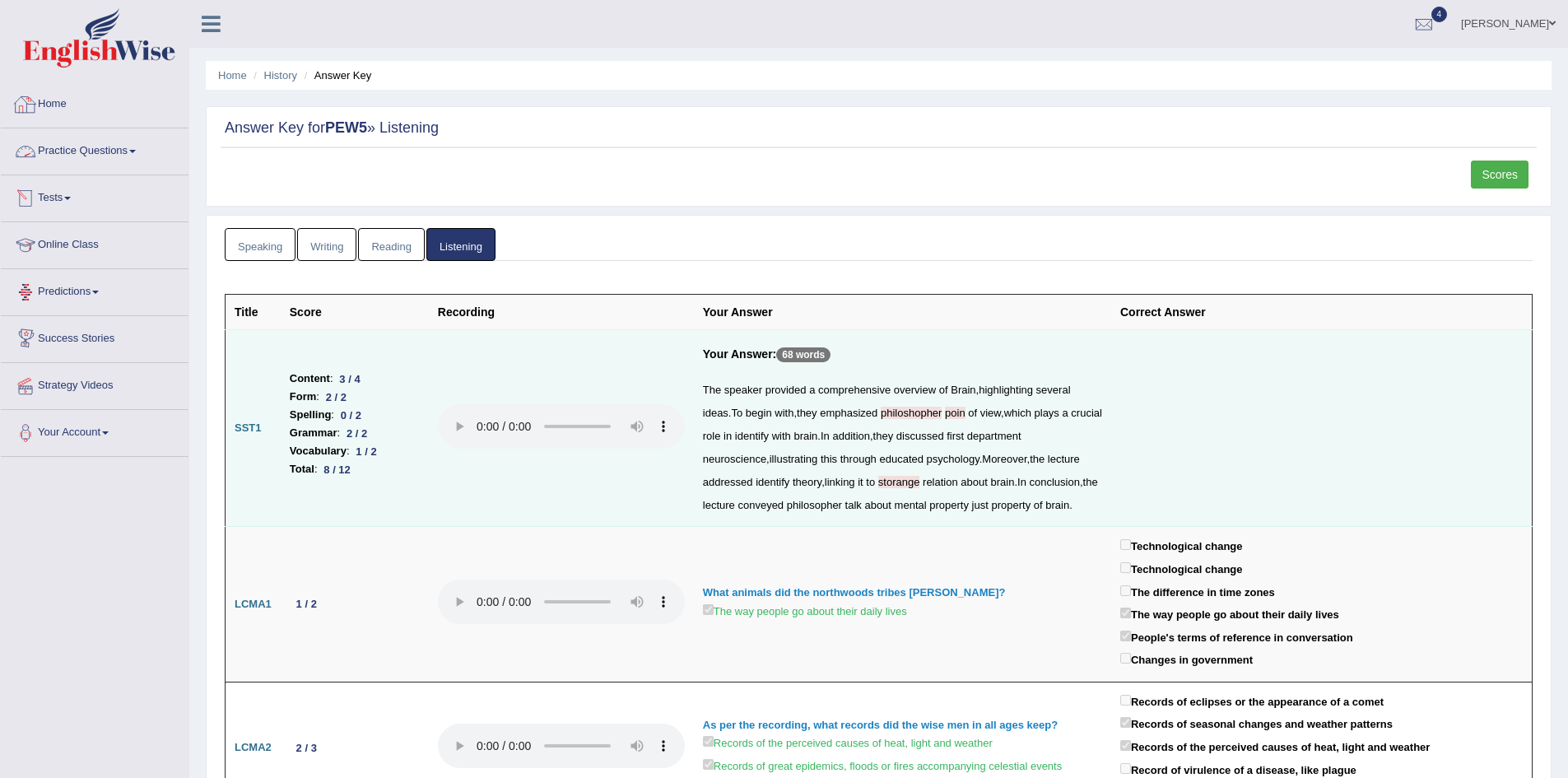
click at [59, 103] on link "Home" at bounding box center [95, 101] width 188 height 41
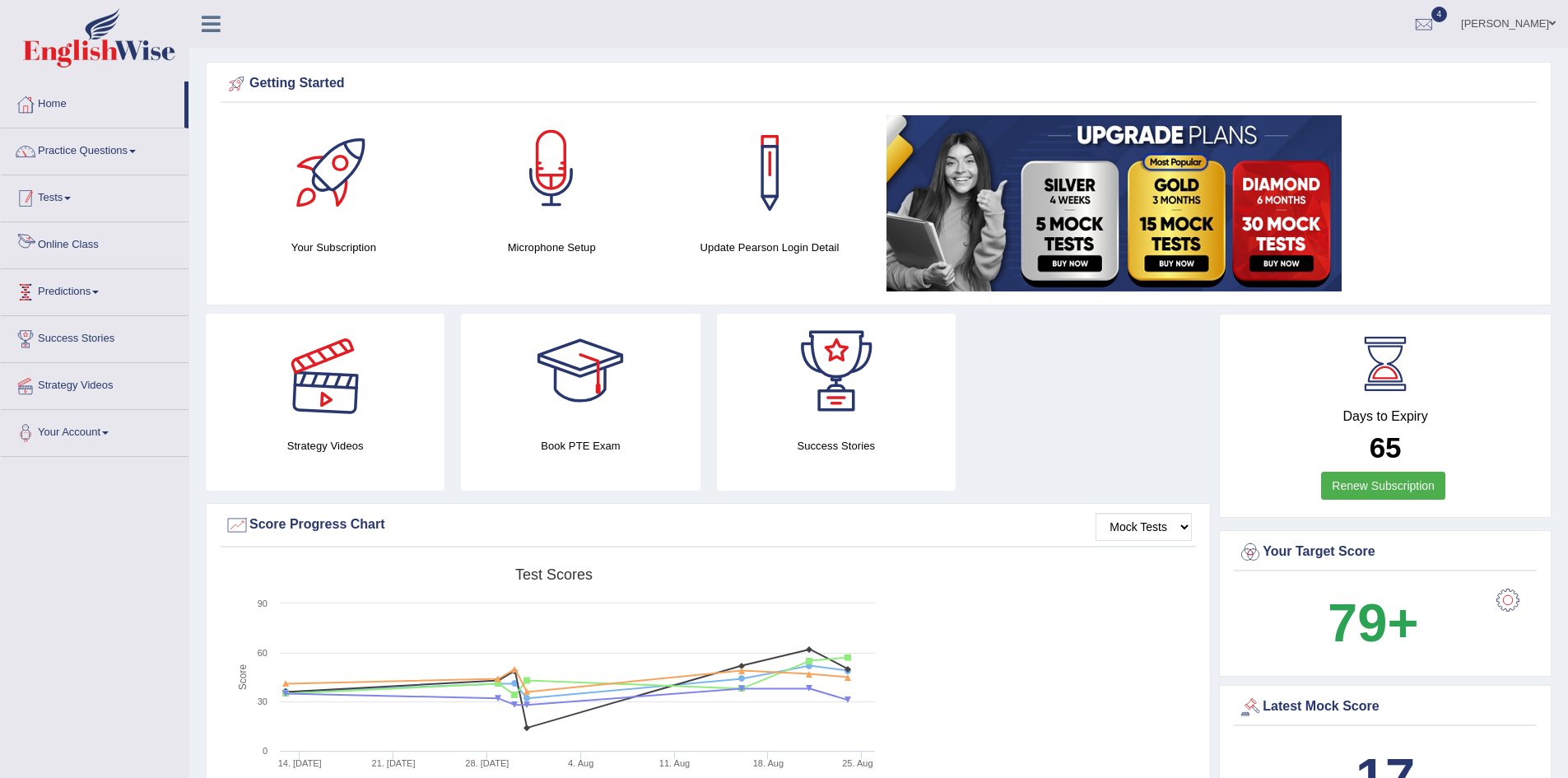
click at [312, 297] on div "Getting Started Your Subscription Microphone Setup Update [PERSON_NAME] Login D…" at bounding box center [879, 183] width 1346 height 244
click at [68, 246] on link "Online Class" at bounding box center [95, 242] width 188 height 41
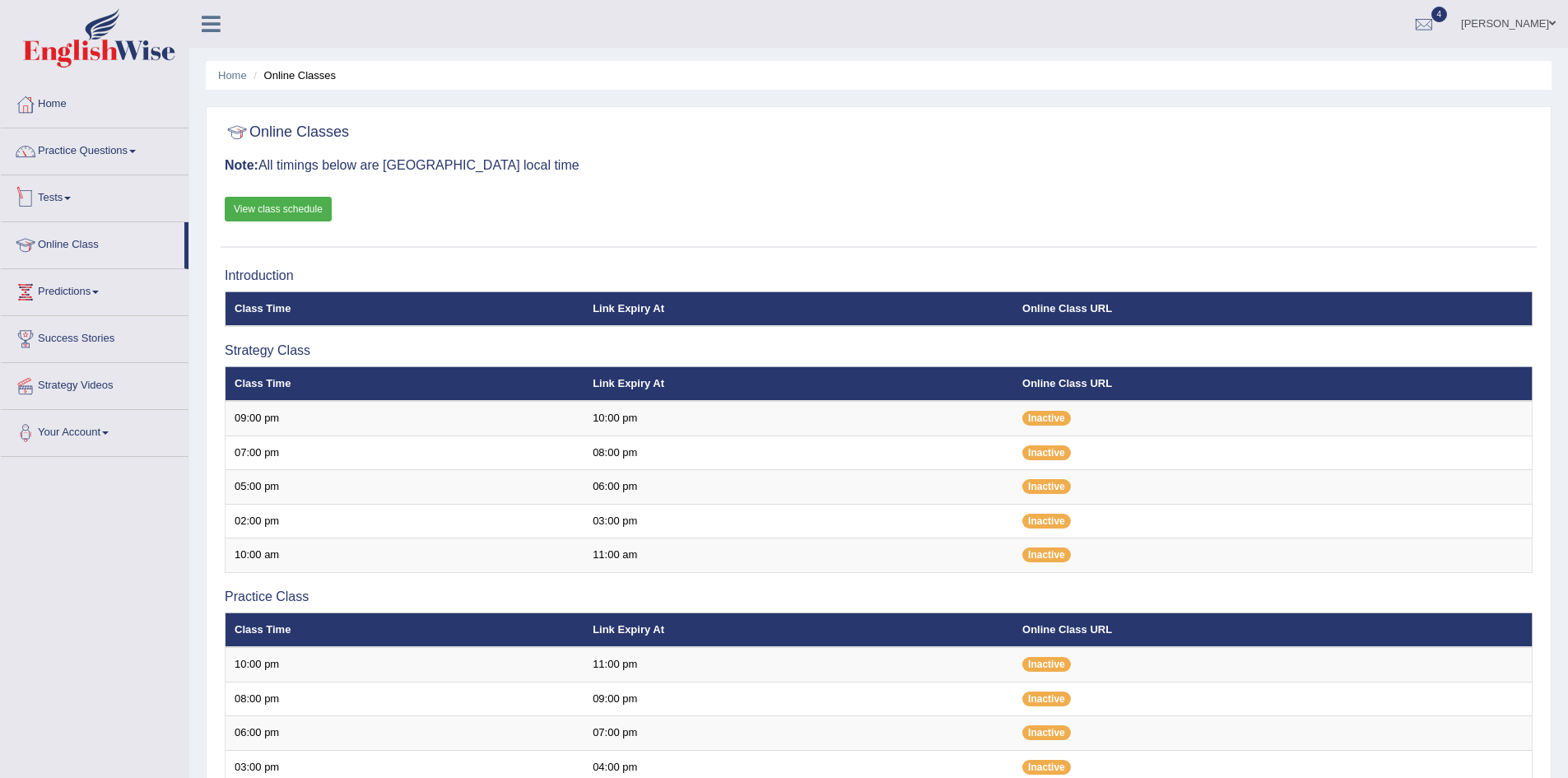
click at [53, 194] on link "Tests" at bounding box center [95, 195] width 188 height 41
click at [65, 266] on link "Take Mock Test" at bounding box center [107, 265] width 154 height 29
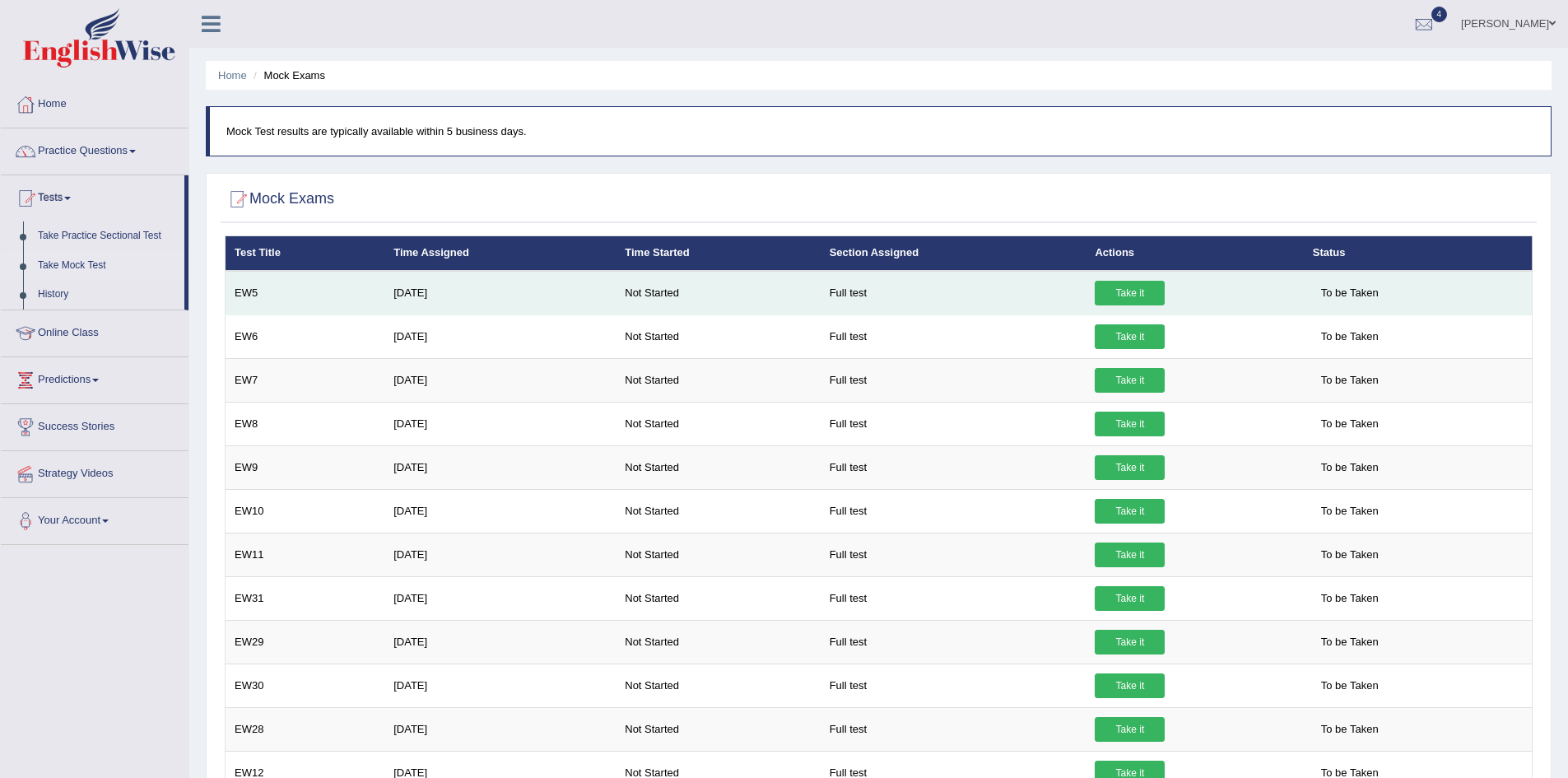
click at [1129, 294] on link "Take it" at bounding box center [1130, 293] width 70 height 25
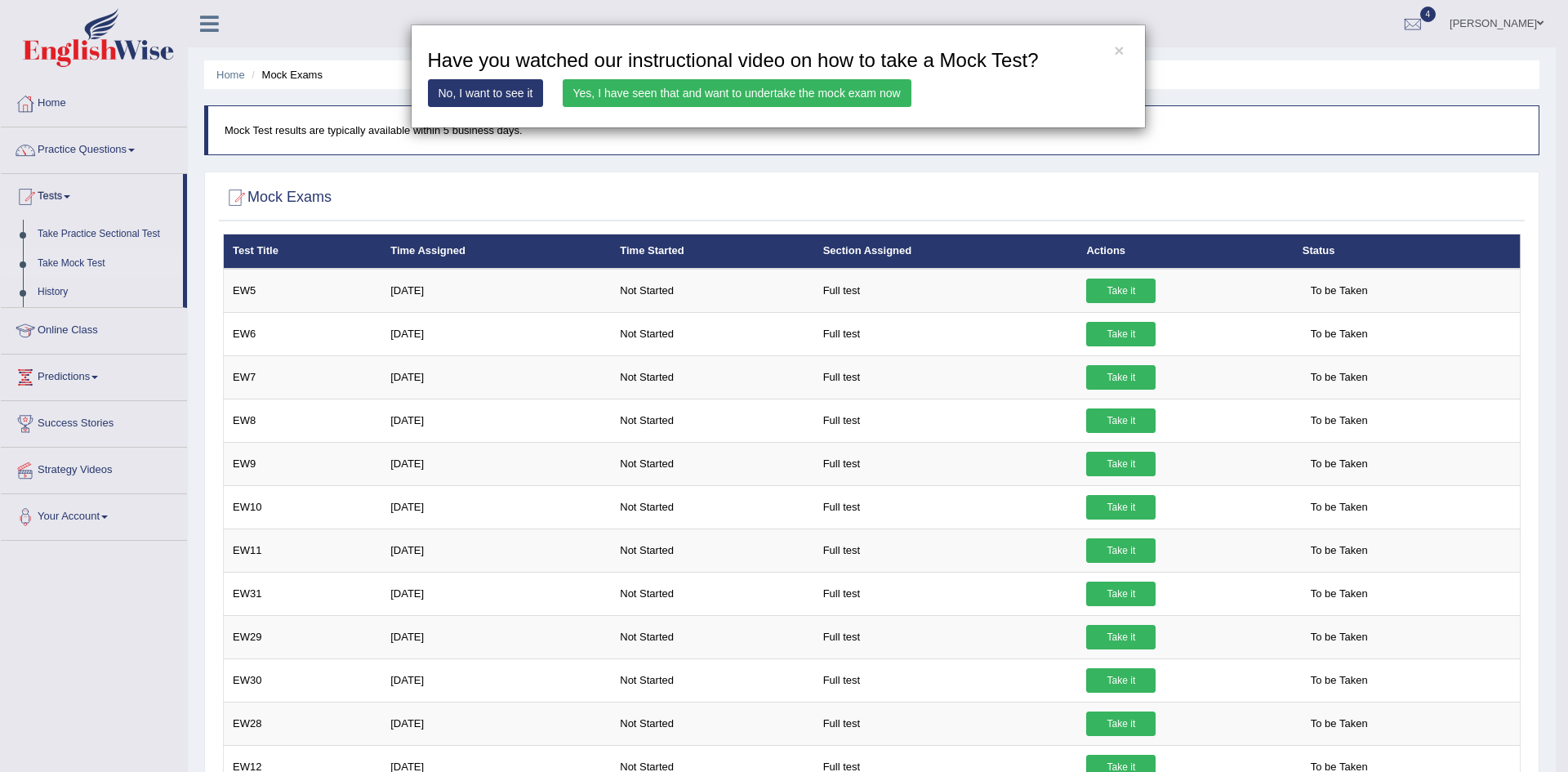
click at [703, 96] on link "Yes, I have seen that and want to undertake the mock exam now" at bounding box center [736, 93] width 349 height 28
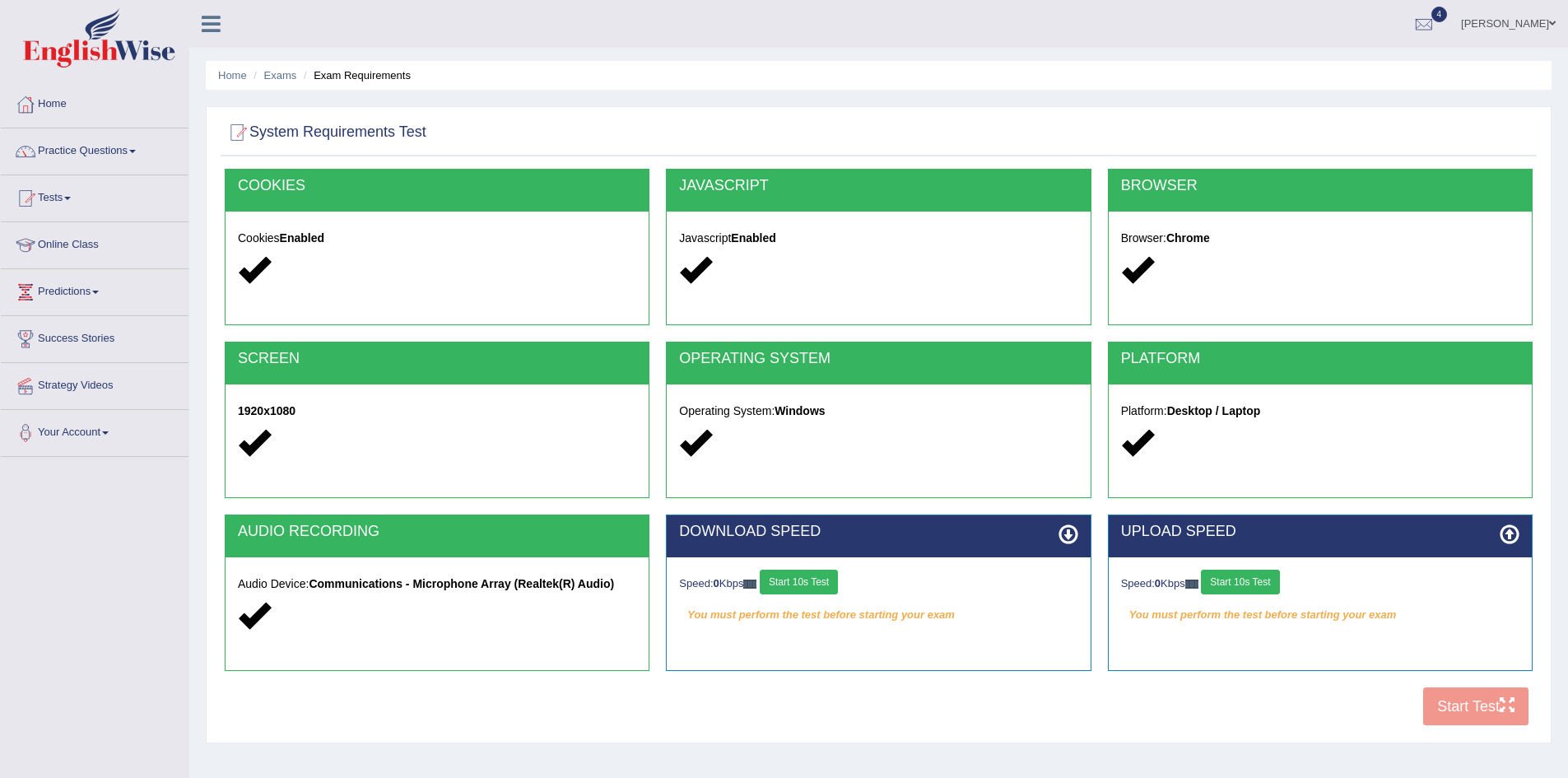
click at [818, 582] on button "Start 10s Test" at bounding box center [799, 582] width 78 height 25
click at [1247, 585] on button "Start 10s Test" at bounding box center [1240, 582] width 78 height 25
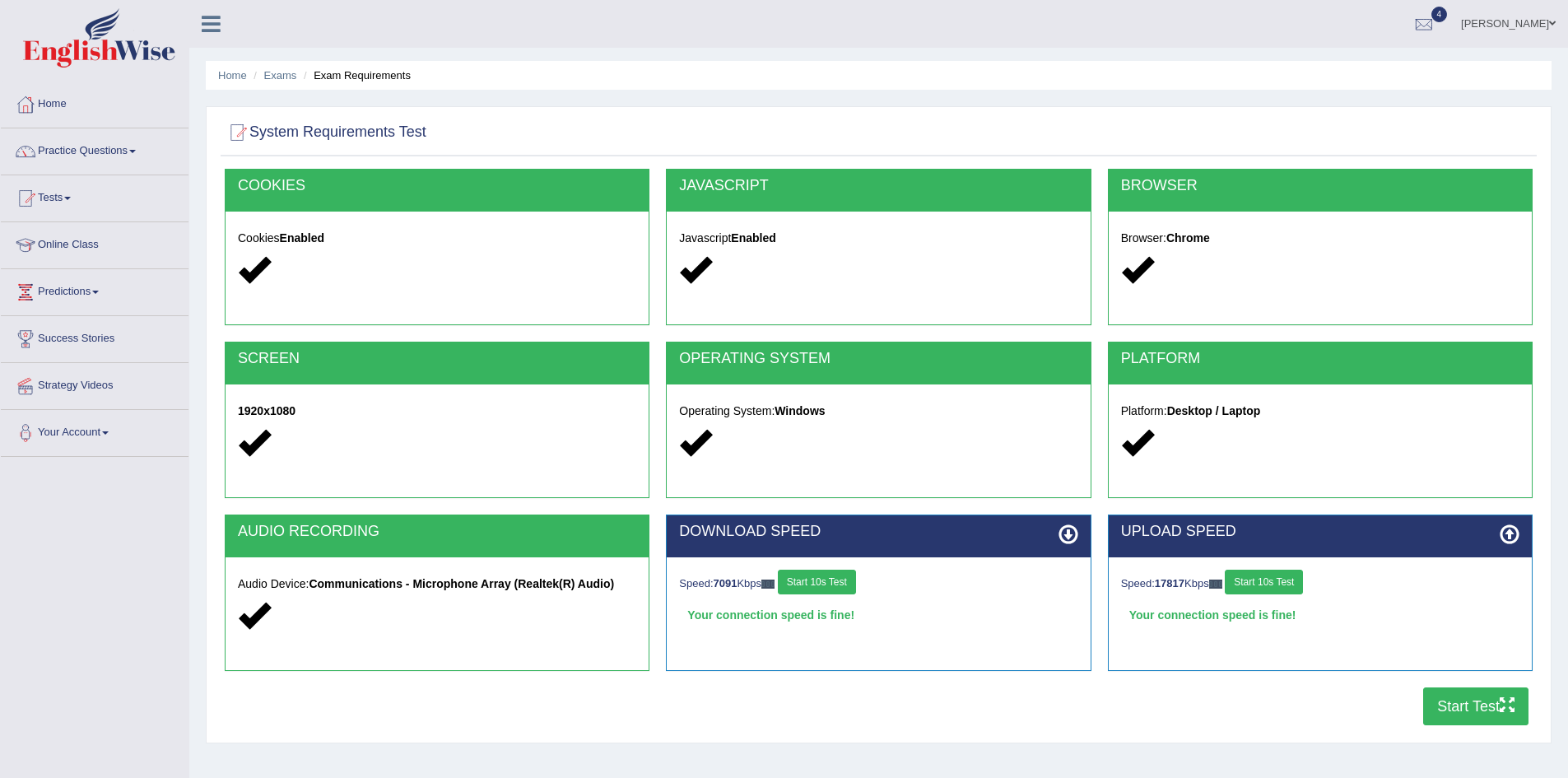
click at [1469, 710] on button "Start Test" at bounding box center [1475, 706] width 105 height 38
